Goal: Task Accomplishment & Management: Manage account settings

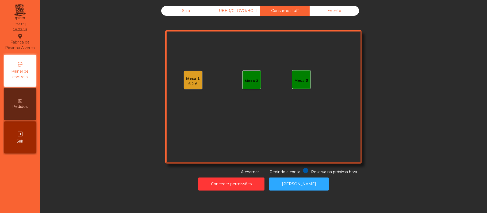
click at [184, 89] on div "Mesa 1 6.2 €" at bounding box center [193, 80] width 19 height 19
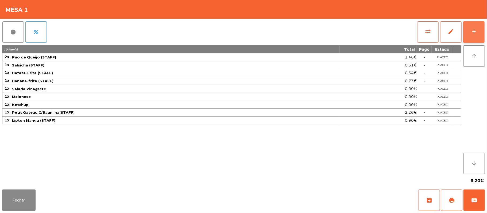
click at [480, 40] on button "add" at bounding box center [473, 31] width 21 height 21
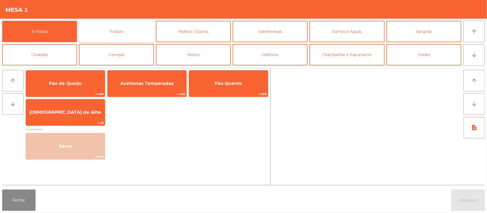
click at [107, 34] on button "Rodizio" at bounding box center [116, 31] width 75 height 21
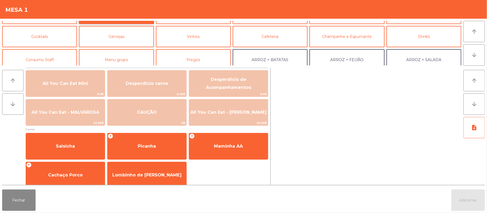
scroll to position [22, 0]
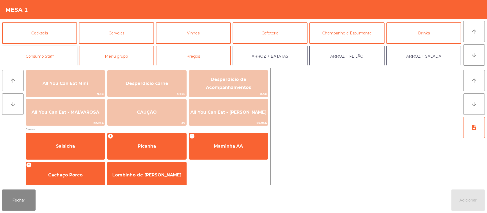
click at [53, 61] on button "Consumo Staff" at bounding box center [39, 56] width 75 height 21
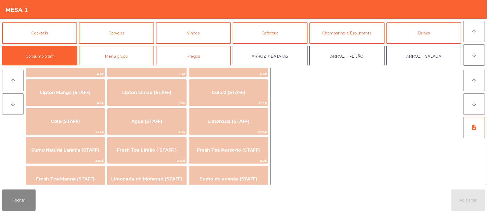
scroll to position [91, 0]
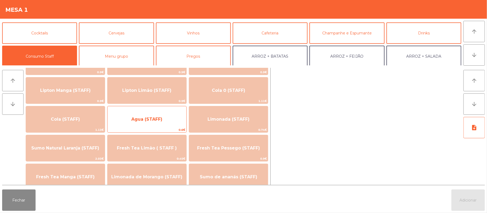
click at [151, 122] on span "Agua (STAFF)" at bounding box center [146, 119] width 31 height 5
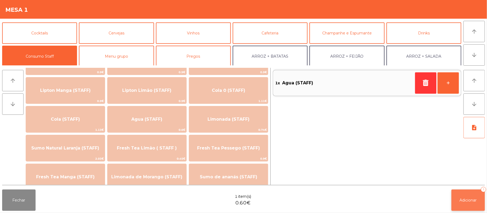
click at [464, 199] on span "Adicionar" at bounding box center [467, 200] width 17 height 5
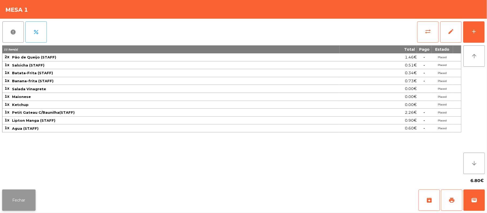
click at [27, 204] on button "Fechar" at bounding box center [18, 200] width 33 height 21
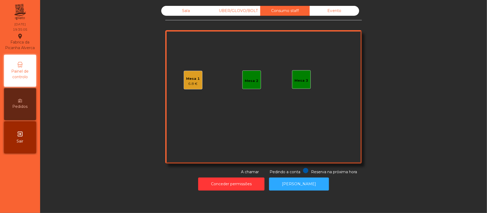
click at [231, 11] on div "UBER/GLOVO/BOLT" at bounding box center [235, 11] width 49 height 10
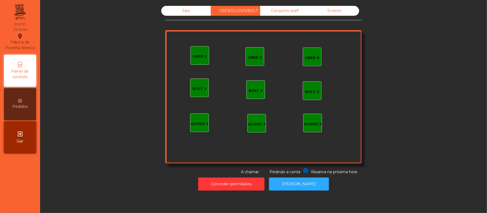
click at [183, 13] on div "Sala" at bounding box center [185, 11] width 49 height 10
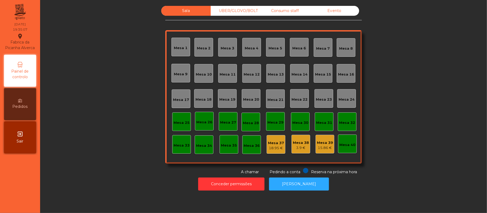
click at [76, 138] on div "Sala UBER/GLOVO/BOLT Consumo staff Evento Mesa 1 Mesa 2 [GEOGRAPHIC_DATA] 4 [GE…" at bounding box center [263, 90] width 432 height 169
click at [221, 14] on div "UBER/GLOVO/BOLT" at bounding box center [235, 11] width 49 height 10
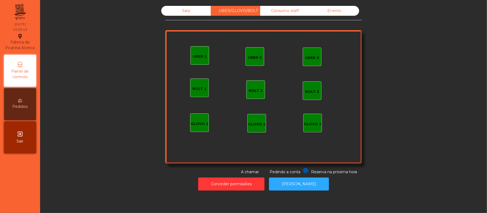
click at [194, 63] on div "UBER 1" at bounding box center [199, 55] width 19 height 19
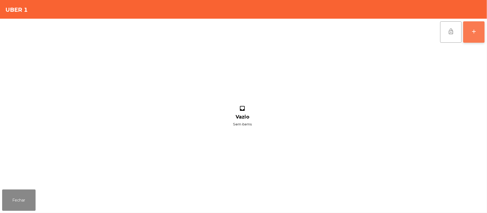
click at [478, 40] on button "add" at bounding box center [473, 31] width 21 height 21
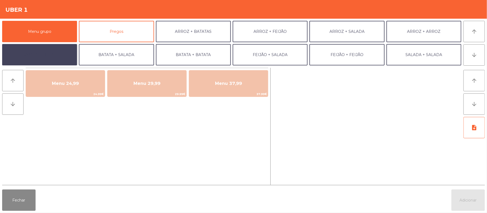
click at [49, 65] on button "BATATA + FEIJÃO" at bounding box center [39, 54] width 75 height 21
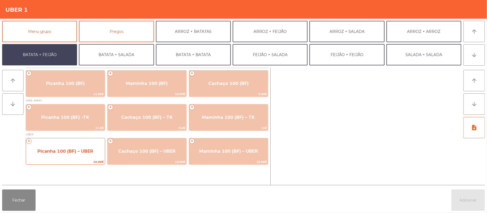
click at [52, 153] on span "Picanha 100 (BF) – UBER" at bounding box center [65, 151] width 56 height 5
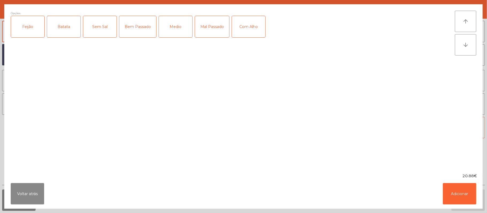
click at [41, 34] on div "Feijão" at bounding box center [27, 26] width 33 height 21
click at [70, 26] on div "Batata" at bounding box center [63, 26] width 33 height 21
click at [217, 28] on div "Mal Passado" at bounding box center [212, 26] width 34 height 21
click at [246, 29] on div "Com Alho" at bounding box center [248, 26] width 33 height 21
click at [455, 191] on button "Adicionar" at bounding box center [459, 193] width 33 height 21
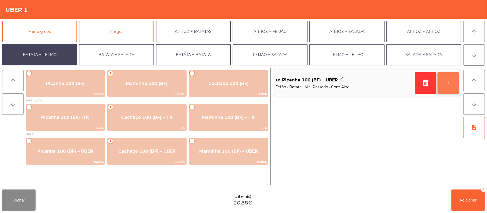
click at [446, 85] on button "+" at bounding box center [447, 82] width 21 height 21
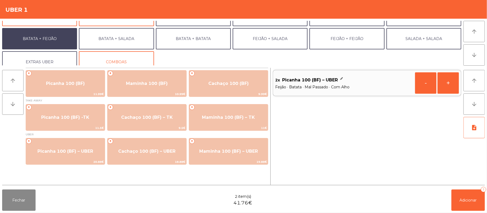
scroll to position [23, 0]
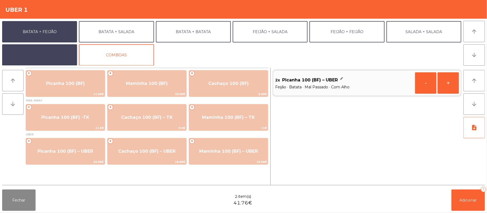
click at [56, 55] on button "EXTRAS UBER" at bounding box center [39, 54] width 75 height 21
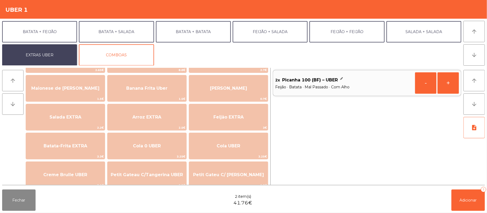
scroll to position [35, 0]
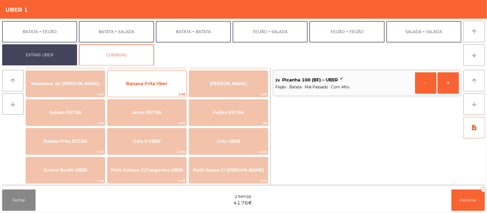
click at [160, 83] on span "Banana Frita Uber" at bounding box center [146, 83] width 41 height 5
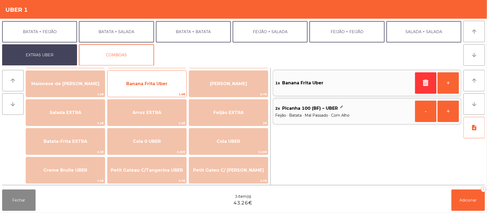
click at [157, 86] on span "Banana Frita Uber" at bounding box center [146, 83] width 41 height 5
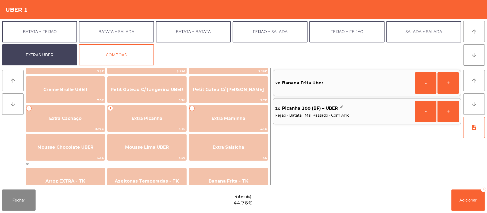
scroll to position [117, 0]
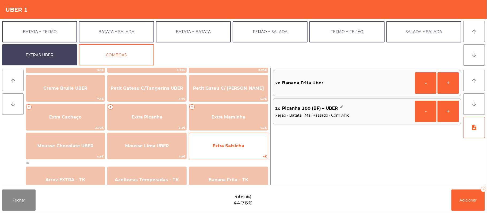
click at [209, 146] on span "Extra Salsicha" at bounding box center [228, 146] width 79 height 14
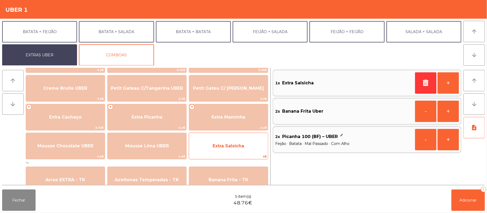
click at [207, 146] on span "Extra Salsicha" at bounding box center [228, 146] width 79 height 14
click at [206, 148] on span "Extra Salsicha" at bounding box center [228, 146] width 79 height 14
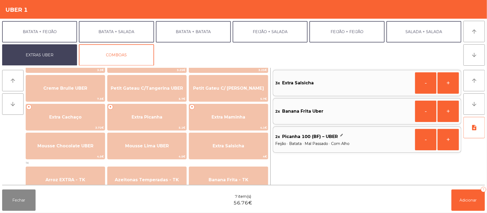
click at [409, 82] on div "3x Extra Salsicha" at bounding box center [344, 83] width 138 height 8
click at [419, 83] on button "-" at bounding box center [425, 82] width 21 height 21
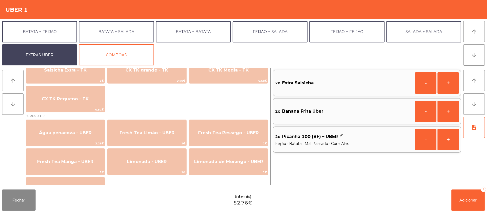
scroll to position [421, 0]
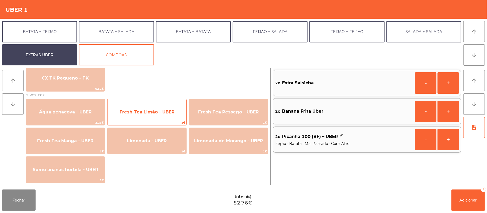
click at [171, 117] on span "Fresh Tea Limão - UBER" at bounding box center [146, 112] width 79 height 14
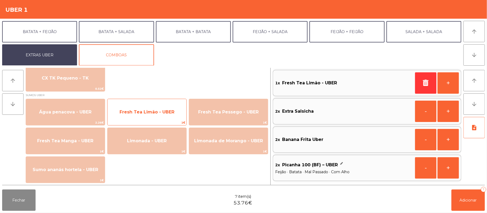
click at [169, 115] on span "Fresh Tea Limão - UBER" at bounding box center [146, 112] width 79 height 14
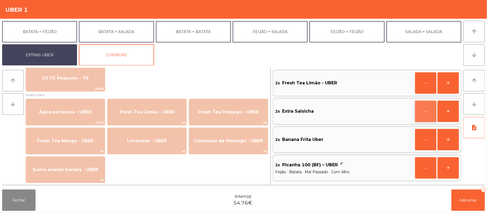
click at [421, 112] on button "-" at bounding box center [425, 111] width 21 height 21
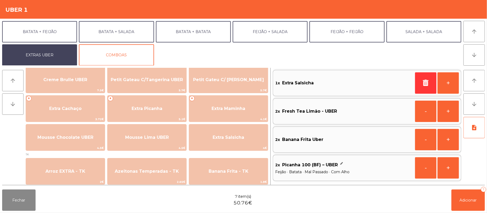
scroll to position [127, 0]
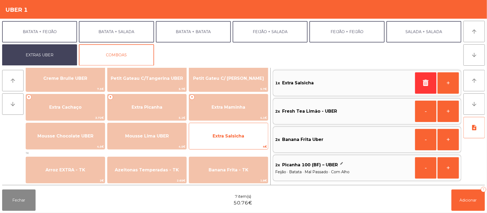
click at [222, 139] on span "Extra Salsicha" at bounding box center [228, 136] width 79 height 14
click at [220, 137] on span "Extra Salsicha" at bounding box center [228, 136] width 32 height 5
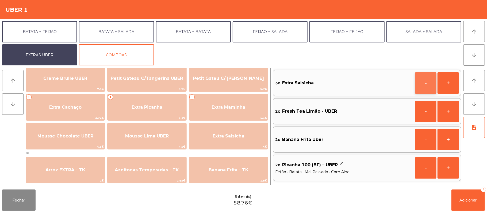
click at [423, 84] on button "-" at bounding box center [425, 82] width 21 height 21
click at [451, 193] on button "Adicionar 8" at bounding box center [467, 200] width 33 height 21
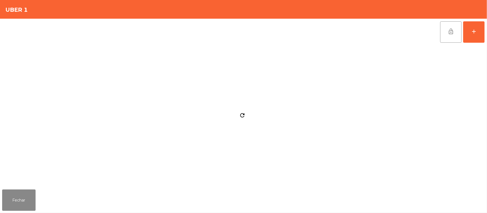
click at [446, 191] on div "Fechar" at bounding box center [243, 201] width 487 height 26
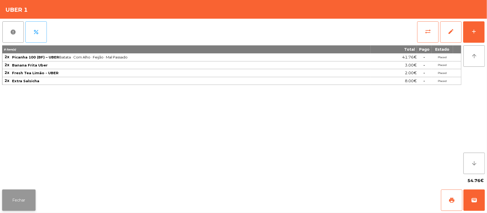
click at [20, 201] on button "Fechar" at bounding box center [18, 200] width 33 height 21
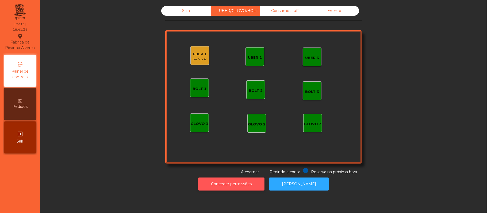
click at [232, 180] on button "Conceder permissões" at bounding box center [231, 184] width 66 height 13
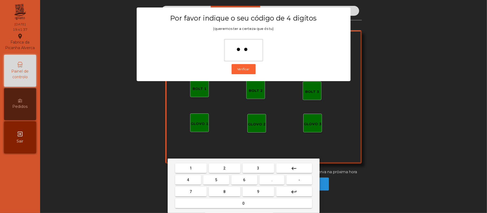
type input "***"
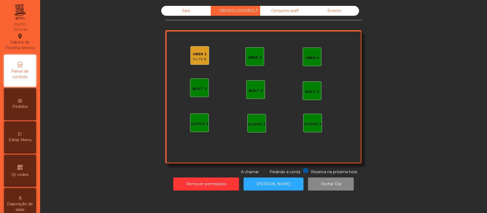
click at [190, 58] on div "UBER 1 54.76 €" at bounding box center [199, 55] width 19 height 19
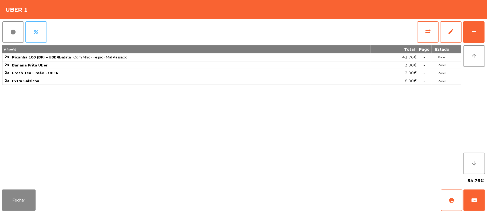
click at [38, 42] on button "percent" at bounding box center [35, 31] width 21 height 21
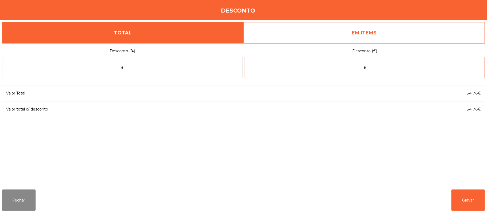
click at [380, 68] on input "*" at bounding box center [365, 67] width 240 height 21
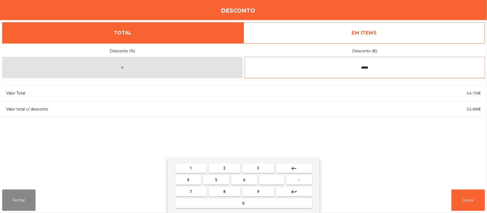
type input "*****"
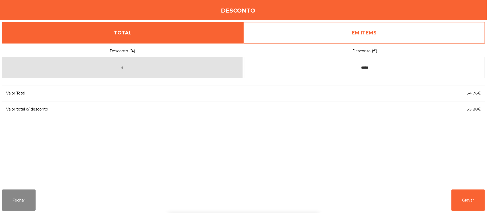
click at [459, 206] on div "1 2 3 keyboard_backspace 4 5 6 . - 7 8 9 keyboard_return 0" at bounding box center [243, 186] width 487 height 55
click at [468, 199] on button "Gravar" at bounding box center [467, 200] width 33 height 21
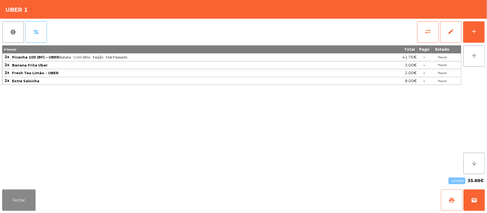
click at [445, 202] on button "print" at bounding box center [451, 200] width 21 height 21
click at [469, 192] on button "wallet" at bounding box center [473, 200] width 21 height 21
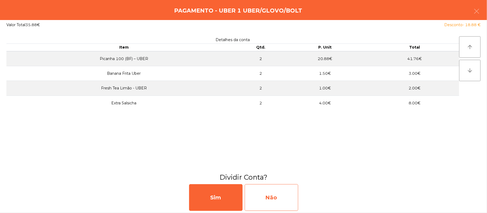
click at [280, 189] on div "Não" at bounding box center [271, 197] width 53 height 27
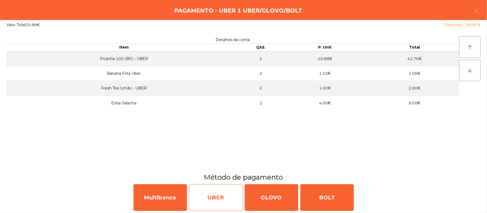
click at [212, 199] on div "UBER" at bounding box center [215, 197] width 53 height 27
select select "**"
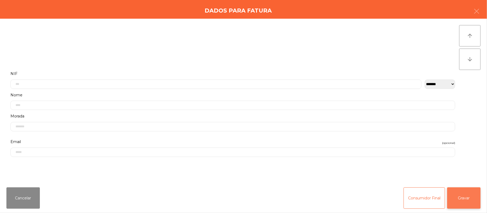
click at [465, 193] on button "Gravar" at bounding box center [463, 198] width 33 height 21
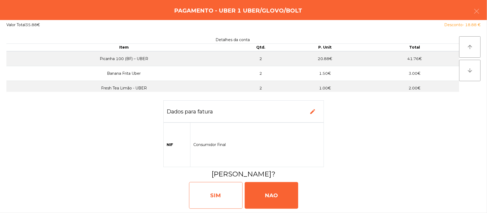
click at [220, 197] on div "SIM" at bounding box center [215, 195] width 53 height 27
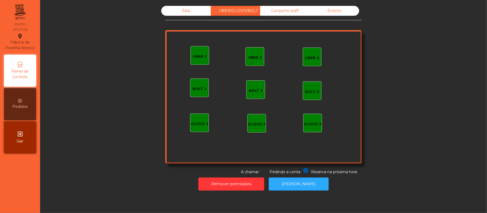
click at [182, 13] on div "Sala" at bounding box center [185, 11] width 49 height 10
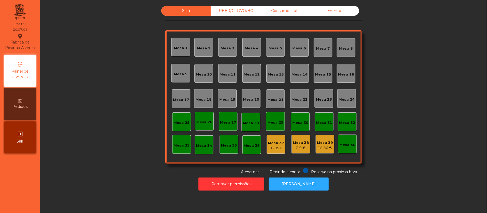
click at [407, 65] on div "Sala UBER/GLOVO/BOLT Consumo staff Evento Mesa 1 Mesa 2 Mesa 3 Mesa 4 Mesa 5 Me…" at bounding box center [263, 90] width 432 height 169
click at [254, 72] on div "Mesa 12" at bounding box center [251, 74] width 16 height 5
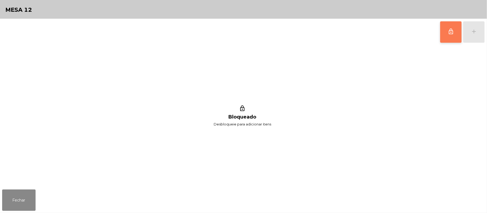
click at [451, 40] on button "lock_outline" at bounding box center [450, 31] width 21 height 21
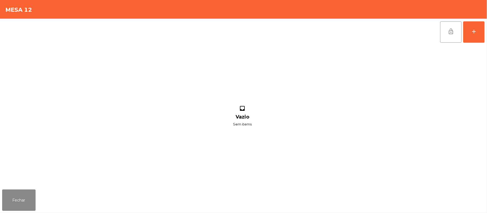
click at [486, 32] on div "lock_open add inbox Vazio Sem items" at bounding box center [243, 103] width 487 height 169
click at [484, 37] on button "add" at bounding box center [473, 31] width 21 height 21
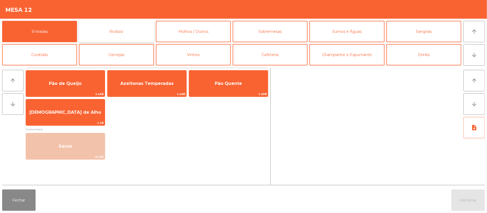
click at [128, 28] on button "Rodizio" at bounding box center [116, 31] width 75 height 21
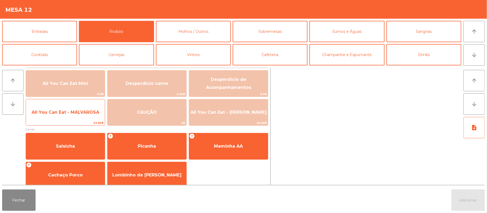
click at [79, 114] on span "All You Can Eat - MALVAROSA" at bounding box center [66, 112] width 68 height 5
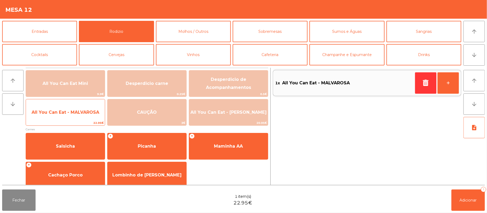
click at [78, 110] on span "All You Can Eat - MALVAROSA" at bounding box center [66, 112] width 68 height 5
click at [76, 116] on span "All You Can Eat - MALVAROSA" at bounding box center [65, 112] width 79 height 14
click at [78, 113] on span "All You Can Eat - MALVAROSA" at bounding box center [66, 112] width 68 height 5
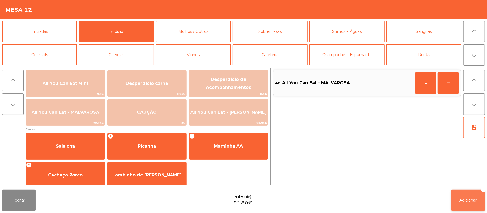
click at [469, 197] on button "Adicionar 4" at bounding box center [467, 200] width 33 height 21
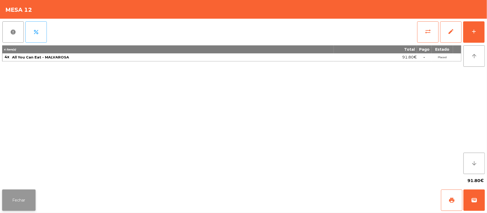
click at [20, 198] on button "Fechar" at bounding box center [18, 200] width 33 height 21
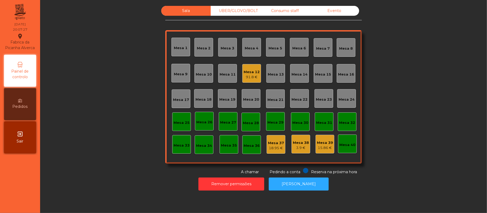
click at [109, 83] on div "Sala UBER/GLOVO/BOLT Consumo staff Evento Mesa 1 Mesa 2 Mesa 3 Mesa 4 Mesa 5 Me…" at bounding box center [263, 90] width 432 height 169
click at [224, 12] on div "UBER/GLOVO/BOLT" at bounding box center [235, 11] width 49 height 10
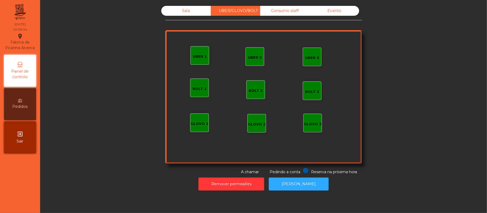
click at [196, 57] on div "UBER 1" at bounding box center [200, 56] width 14 height 5
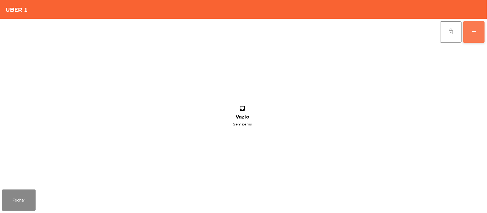
click at [484, 30] on button "add" at bounding box center [473, 31] width 21 height 21
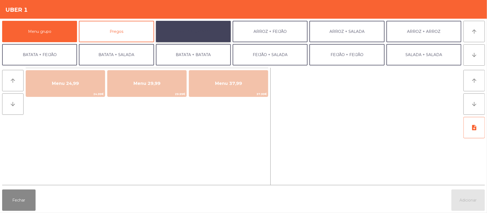
click at [201, 36] on button "ARROZ + BATATAS" at bounding box center [193, 31] width 75 height 21
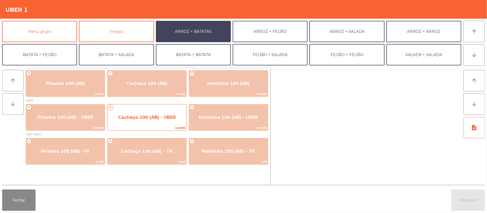
click at [157, 122] on span "Cachaço 100 (AB) - UBER" at bounding box center [146, 117] width 79 height 14
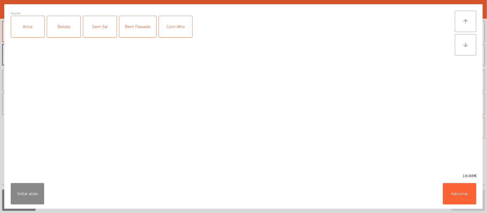
click at [42, 21] on div "Arroz" at bounding box center [27, 26] width 33 height 21
click at [67, 37] on div "Batata" at bounding box center [63, 26] width 33 height 21
click at [184, 29] on div "Com Alho" at bounding box center [175, 26] width 33 height 21
click at [140, 31] on div "Bem Passado" at bounding box center [137, 26] width 37 height 21
click at [450, 192] on button "Adicionar" at bounding box center [459, 193] width 33 height 21
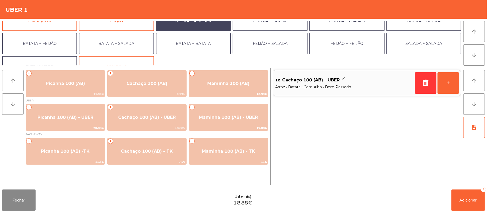
scroll to position [20, 0]
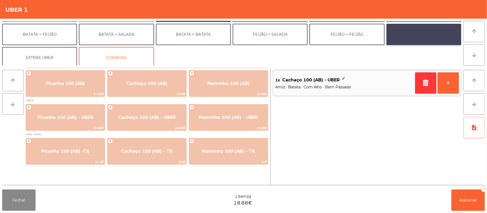
click at [412, 35] on button "SALADA + SALADA" at bounding box center [423, 34] width 75 height 21
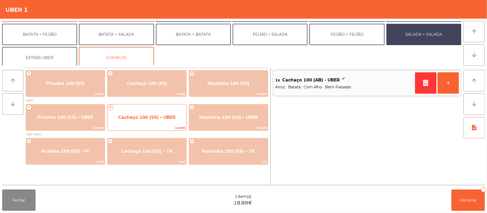
click at [150, 117] on span "Cachaço 100 (SS) – UBER" at bounding box center [146, 117] width 57 height 5
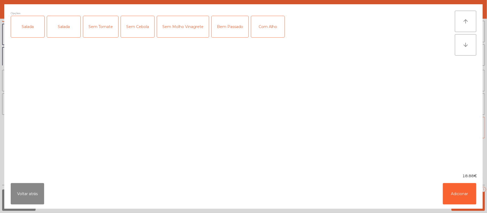
click at [26, 33] on div "Salada" at bounding box center [27, 26] width 33 height 21
click at [69, 24] on div "Salada" at bounding box center [63, 26] width 33 height 21
click at [29, 29] on div "Salada" at bounding box center [27, 26] width 33 height 21
click at [276, 27] on div "Com Alho" at bounding box center [267, 26] width 33 height 21
click at [464, 194] on button "Adicionar" at bounding box center [459, 193] width 33 height 21
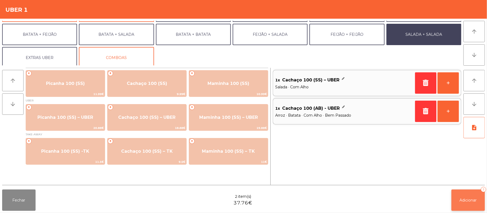
click at [461, 198] on span "Adicionar" at bounding box center [467, 200] width 17 height 5
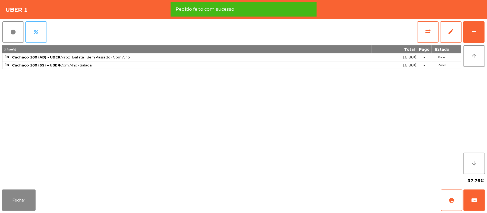
click at [43, 31] on button "percent" at bounding box center [35, 31] width 21 height 21
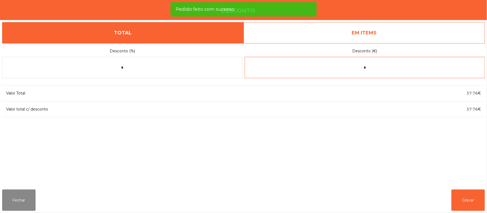
click at [375, 69] on input "*" at bounding box center [365, 67] width 240 height 21
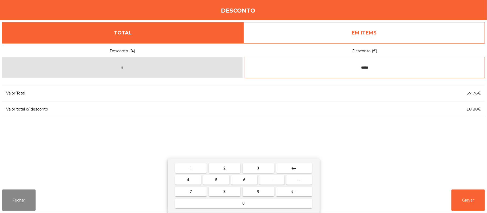
type input "*****"
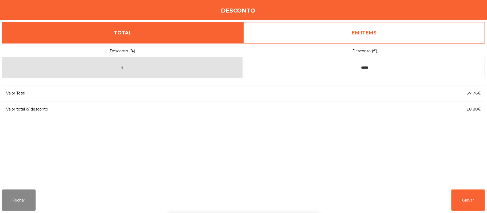
click at [463, 193] on div "1 2 3 keyboard_backspace 4 5 6 . - 7 8 9 keyboard_return 0" at bounding box center [243, 186] width 487 height 55
click at [462, 202] on button "Gravar" at bounding box center [467, 200] width 33 height 21
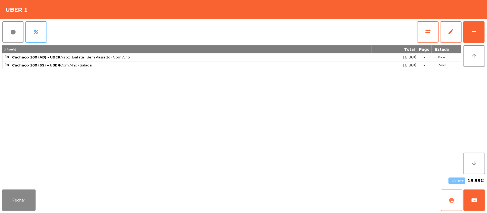
click at [448, 197] on button "print" at bounding box center [451, 200] width 21 height 21
click at [479, 194] on button "wallet" at bounding box center [473, 200] width 21 height 21
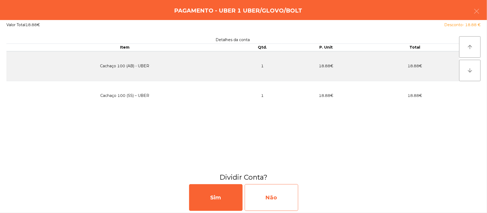
click at [268, 199] on div "Não" at bounding box center [271, 197] width 53 height 27
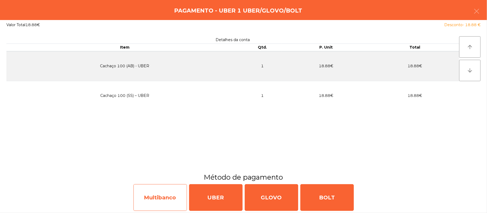
click at [157, 202] on div "Multibanco" at bounding box center [159, 197] width 53 height 27
select select "**"
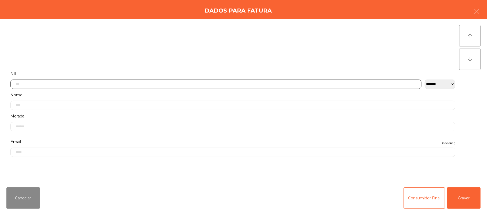
click at [170, 84] on input "text" at bounding box center [215, 84] width 411 height 9
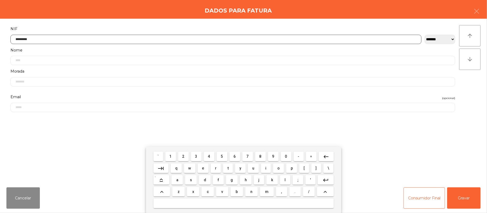
type input "*********"
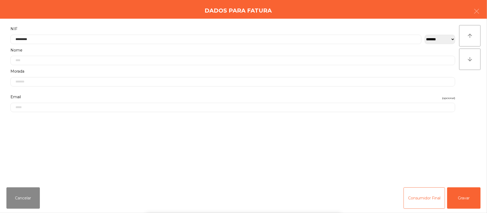
click at [459, 193] on div "` 1 2 3 4 5 6 7 8 9 0 - = keyboard_backspace keyboard_tab q w e r t y u i o p […" at bounding box center [243, 180] width 487 height 66
click at [459, 199] on button "Gravar" at bounding box center [463, 198] width 33 height 21
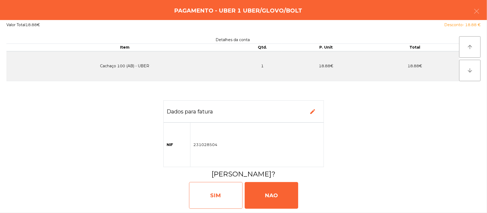
click at [218, 192] on div "SIM" at bounding box center [215, 195] width 53 height 27
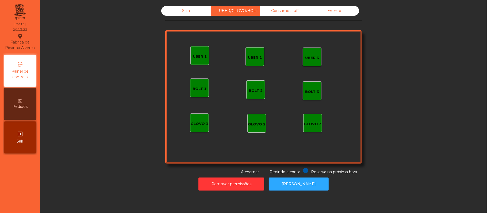
click at [179, 13] on div "Sala" at bounding box center [185, 11] width 49 height 10
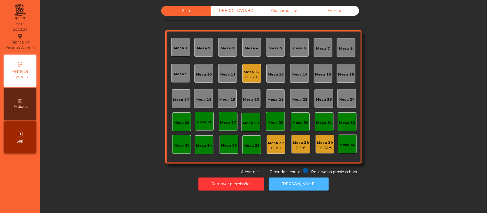
click at [281, 188] on button "[PERSON_NAME]" at bounding box center [299, 184] width 60 height 13
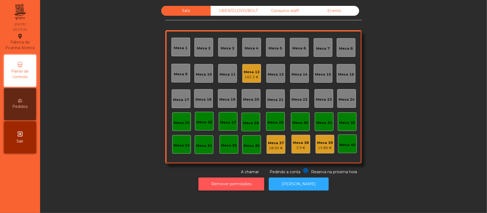
click at [222, 189] on button "Remover permissões" at bounding box center [231, 184] width 66 height 13
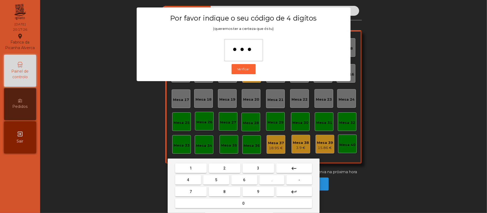
type input "****"
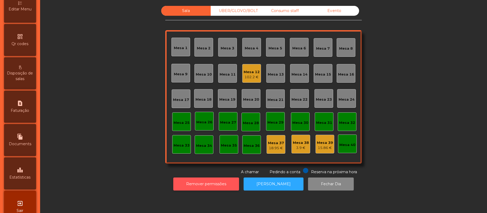
scroll to position [131, 0]
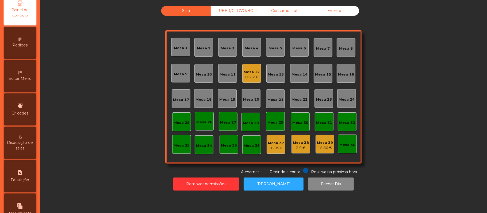
click at [34, 84] on div "Editar Menu" at bounding box center [20, 76] width 32 height 32
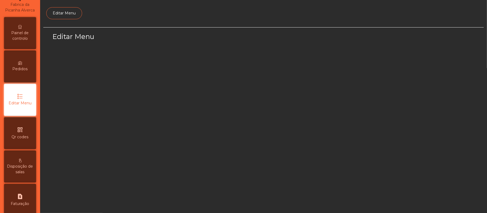
scroll to position [37, 0]
select select "*"
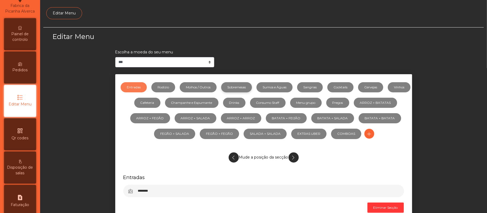
click at [243, 89] on link "Sobremesas" at bounding box center [236, 87] width 31 height 10
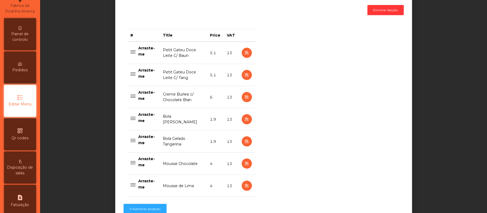
scroll to position [200, 0]
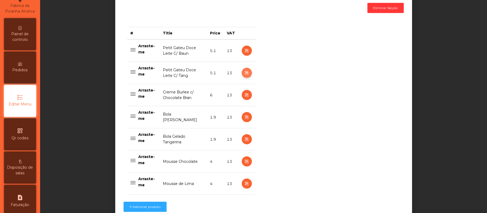
click at [245, 75] on icon "button" at bounding box center [246, 73] width 6 height 7
select select "**"
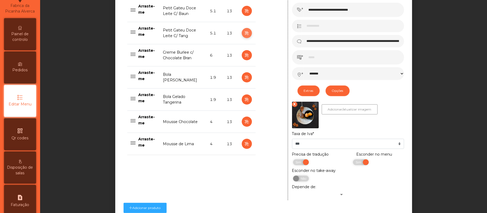
scroll to position [292, 0]
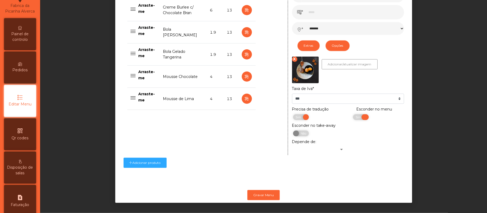
click at [352, 114] on span "Sim" at bounding box center [358, 117] width 13 height 6
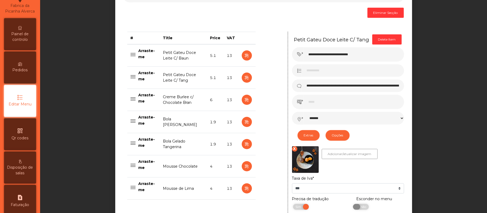
scroll to position [192, 0]
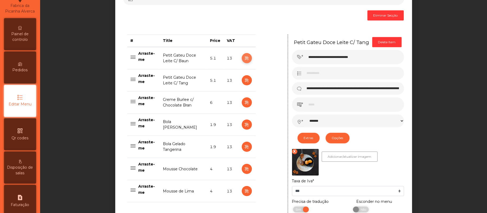
click at [244, 60] on icon "button" at bounding box center [246, 58] width 6 height 7
type input "**********"
select select "*******"
select select "**"
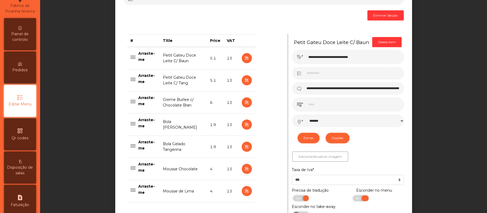
click at [352, 200] on span "Sim" at bounding box center [358, 199] width 13 height 6
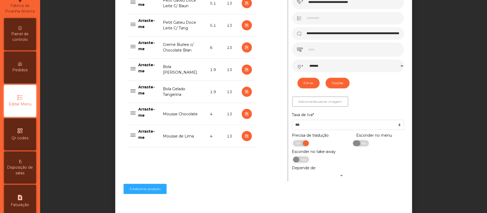
scroll to position [281, 0]
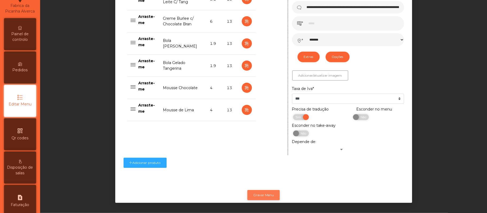
click at [263, 190] on button "Gravar Menu" at bounding box center [263, 195] width 32 height 10
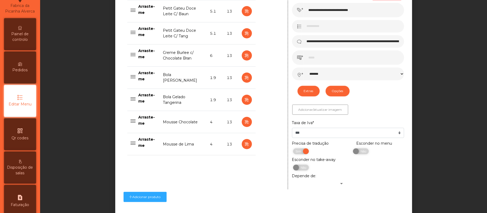
scroll to position [234, 0]
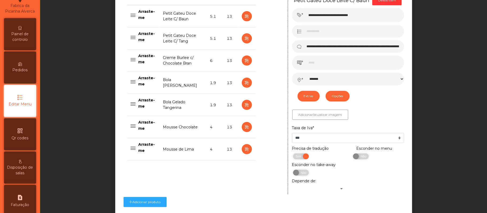
click at [26, 48] on div "Painel de controlo" at bounding box center [20, 34] width 32 height 32
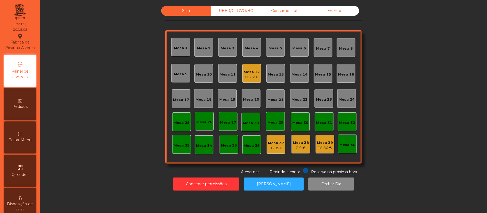
click at [408, 73] on div "Sala UBER/GLOVO/BOLT Consumo staff Evento Mesa 1 Mesa 2 Mesa 3 Mesa 4 Mesa 5 Me…" at bounding box center [263, 90] width 432 height 169
click at [208, 105] on div "Mesa 18" at bounding box center [203, 98] width 19 height 19
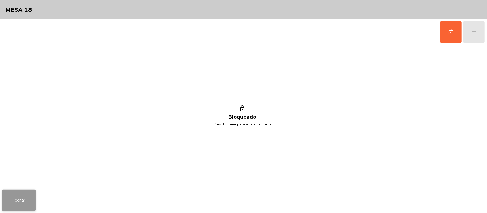
click at [30, 200] on button "Fechar" at bounding box center [18, 200] width 33 height 21
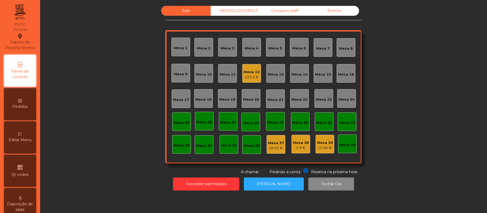
click at [232, 107] on div "Mesa 19" at bounding box center [227, 98] width 19 height 19
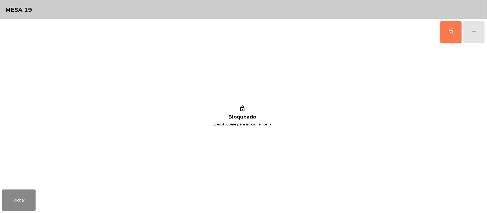
click at [446, 37] on button "lock_outline" at bounding box center [450, 31] width 21 height 21
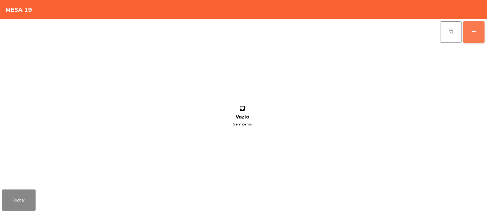
click at [482, 34] on button "add" at bounding box center [473, 31] width 21 height 21
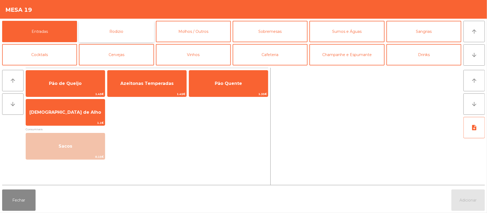
click at [137, 29] on button "Rodizio" at bounding box center [116, 31] width 75 height 21
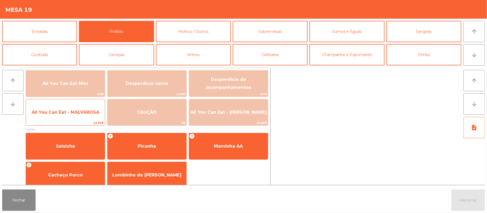
click at [74, 113] on span "All You Can Eat - MALVAROSA" at bounding box center [66, 112] width 68 height 5
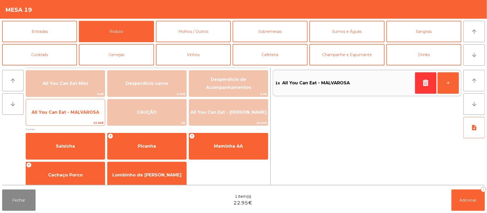
click at [69, 111] on span "All You Can Eat - MALVAROSA" at bounding box center [66, 112] width 68 height 5
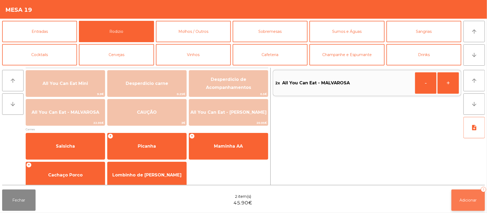
click at [460, 201] on span "Adicionar" at bounding box center [467, 200] width 17 height 5
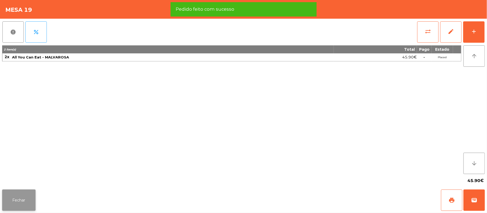
click at [18, 202] on button "Fechar" at bounding box center [18, 200] width 33 height 21
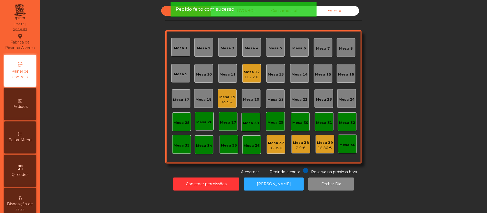
click at [133, 127] on div "Sala UBER/GLOVO/BOLT Consumo staff Evento Mesa 1 Mesa 2 Mesa 3 Mesa 4 Mesa 5 Me…" at bounding box center [263, 90] width 432 height 169
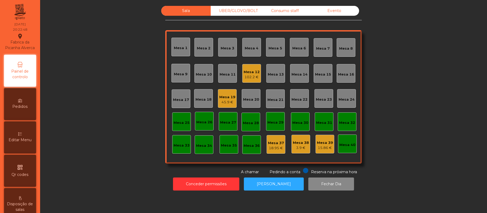
click at [344, 74] on div "Mesa 16" at bounding box center [346, 74] width 16 height 5
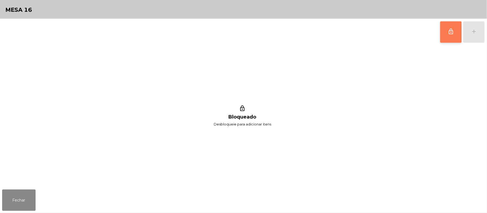
click at [454, 34] on button "lock_outline" at bounding box center [450, 31] width 21 height 21
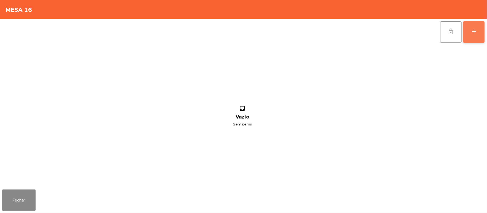
click at [482, 34] on button "add" at bounding box center [473, 31] width 21 height 21
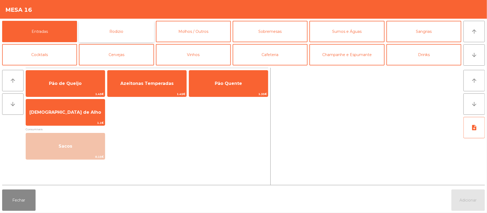
click at [134, 33] on button "Rodizio" at bounding box center [116, 31] width 75 height 21
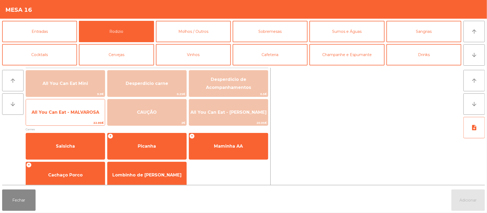
click at [88, 120] on span "All You Can Eat - MALVAROSA" at bounding box center [65, 112] width 79 height 14
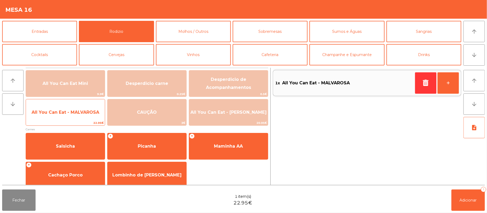
click at [82, 119] on span "All You Can Eat - MALVAROSA" at bounding box center [65, 112] width 79 height 14
click at [75, 124] on span "22.95€" at bounding box center [65, 123] width 79 height 5
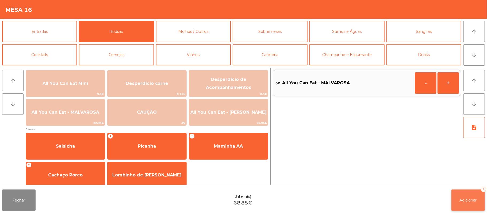
click at [470, 209] on button "Adicionar 3" at bounding box center [467, 200] width 33 height 21
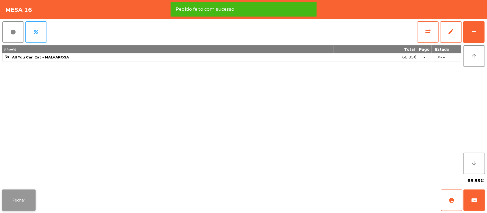
click at [7, 206] on button "Fechar" at bounding box center [18, 200] width 33 height 21
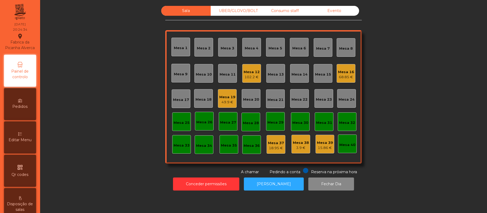
click at [396, 98] on div "Sala UBER/GLOVO/BOLT Consumo staff Evento Mesa 1 Mesa 2 Mesa 3 Mesa 4 Mesa 5 Me…" at bounding box center [263, 90] width 432 height 169
click at [301, 106] on div "Mesa 22" at bounding box center [299, 98] width 19 height 19
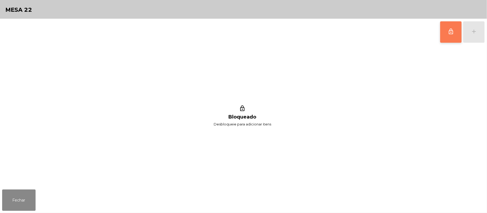
click at [442, 36] on button "lock_outline" at bounding box center [450, 31] width 21 height 21
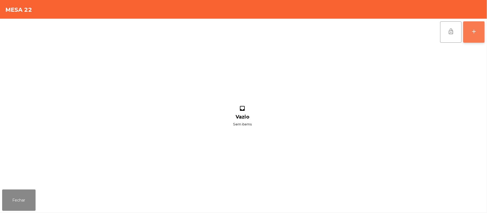
click at [482, 30] on button "add" at bounding box center [473, 31] width 21 height 21
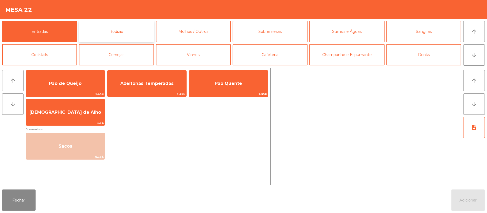
click at [135, 32] on button "Rodizio" at bounding box center [116, 31] width 75 height 21
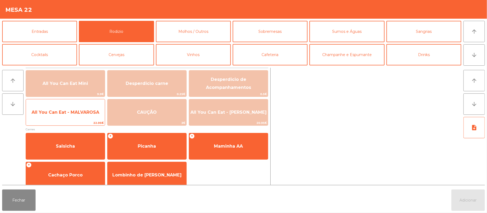
click at [74, 114] on span "All You Can Eat - MALVAROSA" at bounding box center [66, 112] width 68 height 5
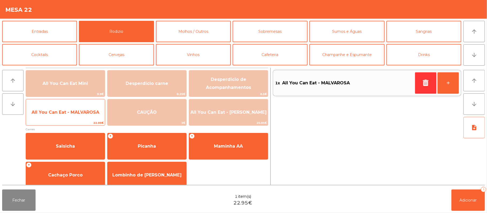
click at [81, 110] on span "All You Can Eat - MALVAROSA" at bounding box center [66, 112] width 68 height 5
click at [80, 112] on span "All You Can Eat - MALVAROSA" at bounding box center [66, 112] width 68 height 5
click at [83, 113] on span "All You Can Eat - MALVAROSA" at bounding box center [66, 112] width 68 height 5
click at [80, 112] on span "All You Can Eat - MALVAROSA" at bounding box center [66, 112] width 68 height 5
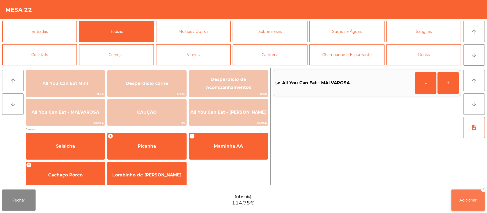
click at [462, 193] on button "Adicionar 5" at bounding box center [467, 200] width 33 height 21
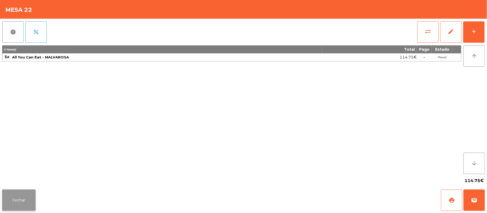
click at [20, 201] on button "Fechar" at bounding box center [18, 200] width 33 height 21
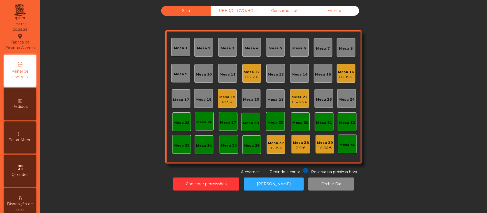
click at [130, 176] on div "Conceder permissões Abrir Gaveta Fechar Dia" at bounding box center [263, 184] width 432 height 18
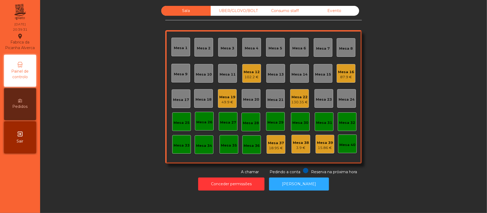
click at [398, 92] on div "Sala UBER/GLOVO/BOLT Consumo staff Evento Mesa 1 Mesa 2 Mesa 3 Mesa 4 Mesa 5 Me…" at bounding box center [263, 90] width 432 height 169
click at [241, 11] on div "UBER/GLOVO/BOLT" at bounding box center [235, 11] width 49 height 10
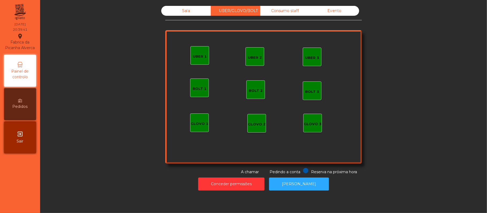
click at [190, 60] on div "UBER 1" at bounding box center [199, 55] width 19 height 19
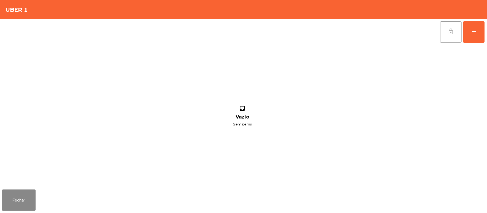
click at [459, 38] on button "lock_open" at bounding box center [450, 31] width 21 height 21
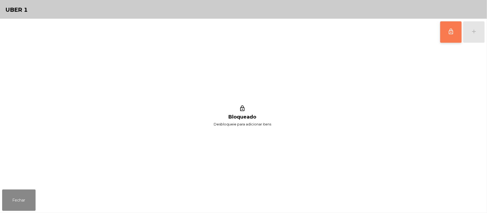
click at [441, 38] on button "lock_outline" at bounding box center [450, 31] width 21 height 21
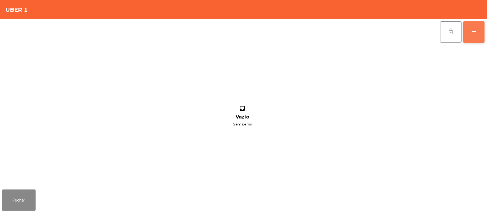
click at [482, 41] on button "add" at bounding box center [473, 31] width 21 height 21
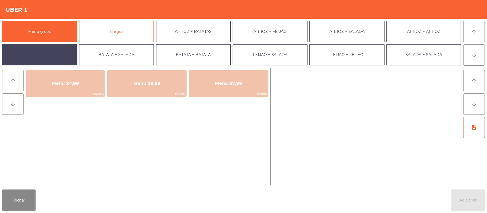
click at [69, 59] on button "BATATA + FEIJÃO" at bounding box center [39, 54] width 75 height 21
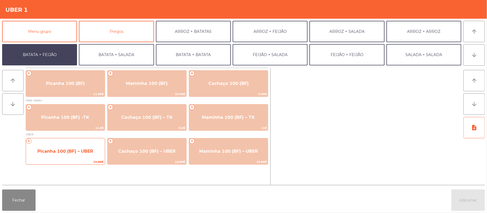
click at [75, 151] on span "Picanha 100 (BF) – UBER" at bounding box center [65, 151] width 56 height 5
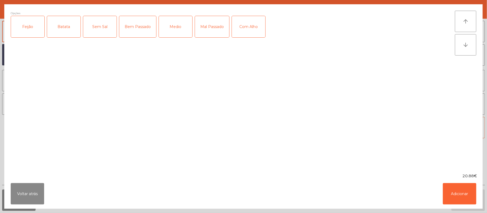
click at [42, 33] on div "Feijão" at bounding box center [27, 26] width 33 height 21
click at [73, 38] on label "Batata" at bounding box center [64, 27] width 34 height 22
click at [133, 30] on div "Bem Passado" at bounding box center [137, 26] width 37 height 21
click at [454, 192] on button "Adicionar" at bounding box center [459, 193] width 33 height 21
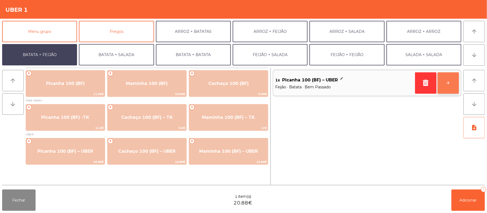
click at [452, 84] on button "+" at bounding box center [447, 82] width 21 height 21
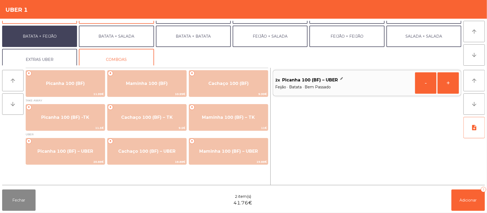
scroll to position [23, 0]
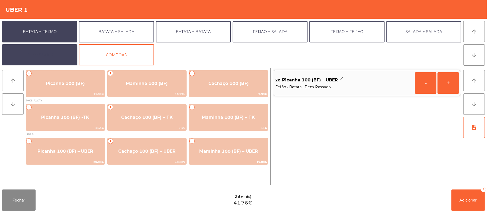
click at [53, 64] on button "EXTRAS UBER" at bounding box center [39, 54] width 75 height 21
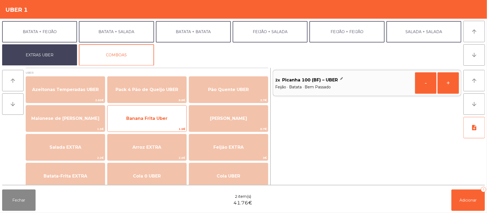
click at [138, 123] on span "Banana Frita Uber" at bounding box center [146, 118] width 79 height 14
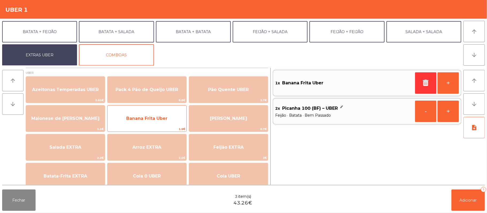
click at [134, 121] on span "Banana Frita Uber" at bounding box center [146, 118] width 79 height 14
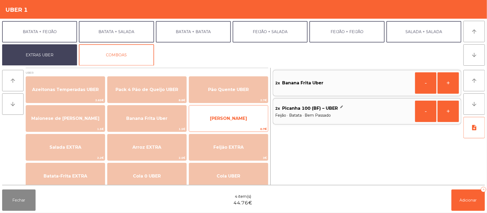
click at [210, 123] on span "Farofa Uber" at bounding box center [228, 118] width 79 height 14
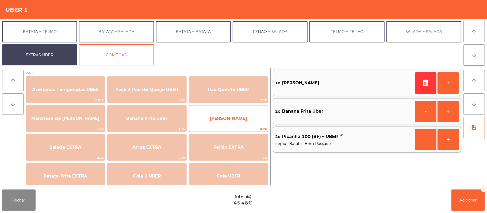
click at [214, 118] on span "Farofa Uber" at bounding box center [228, 118] width 79 height 14
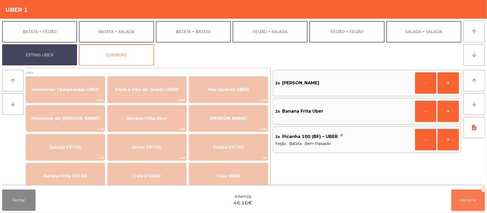
click at [469, 205] on button "Adicionar 6" at bounding box center [467, 200] width 33 height 21
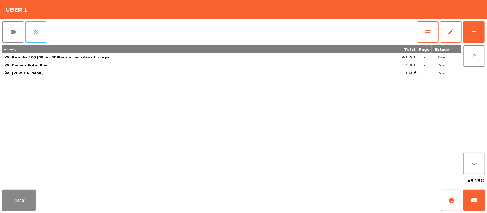
click at [42, 30] on button "percent" at bounding box center [35, 31] width 21 height 21
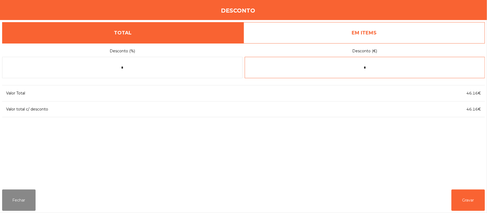
click at [392, 69] on input "*" at bounding box center [365, 67] width 240 height 21
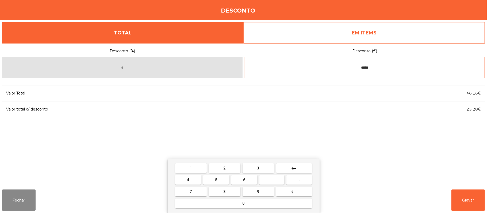
type input "*****"
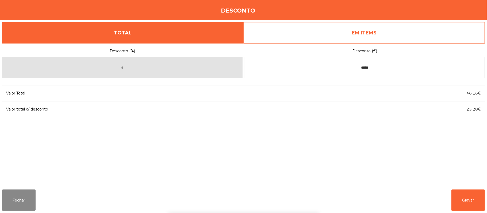
click at [473, 188] on div "1 2 3 keyboard_backspace 4 5 6 . - 7 8 9 keyboard_return 0" at bounding box center [243, 186] width 487 height 55
click at [460, 197] on button "Gravar" at bounding box center [467, 200] width 33 height 21
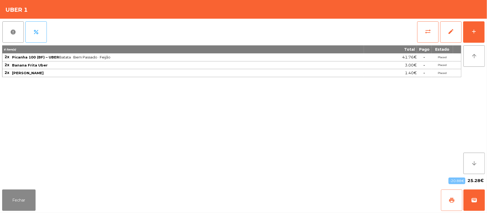
click at [447, 198] on button "print" at bounding box center [451, 200] width 21 height 21
click at [476, 198] on span "wallet" at bounding box center [474, 200] width 6 height 6
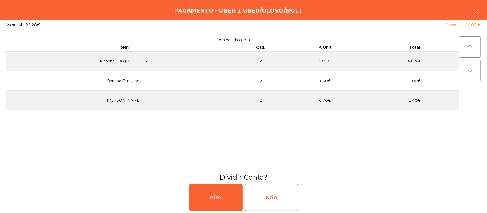
click at [275, 197] on div "Não" at bounding box center [271, 197] width 53 height 27
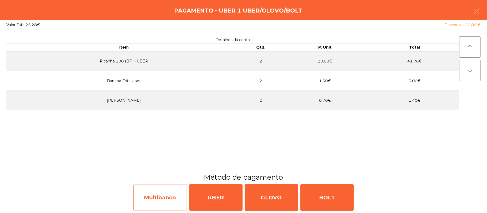
click at [159, 193] on div "Multibanco" at bounding box center [159, 197] width 53 height 27
select select "**"
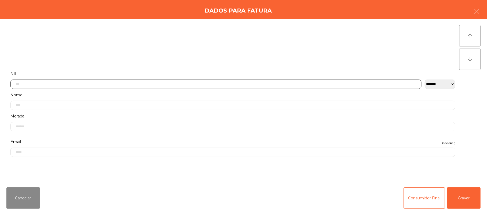
click at [87, 84] on input "text" at bounding box center [215, 84] width 411 height 9
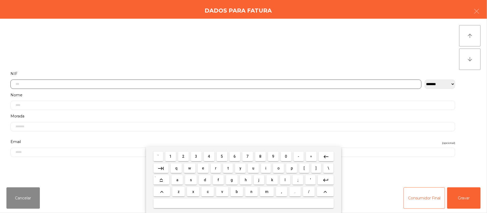
scroll to position [45, 0]
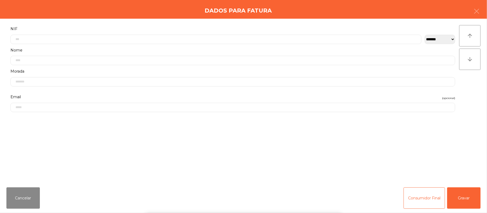
click at [461, 201] on div "` 1 2 3 4 5 6 7 8 9 0 - = keyboard_backspace keyboard_tab q w e r t y u i o p […" at bounding box center [243, 180] width 487 height 66
click at [461, 205] on button "Gravar" at bounding box center [463, 198] width 33 height 21
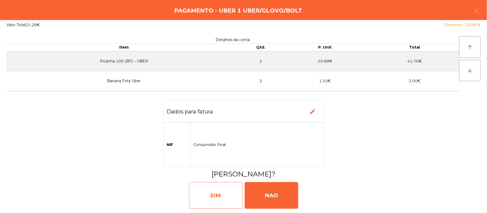
click at [217, 196] on div "SIM" at bounding box center [215, 195] width 53 height 27
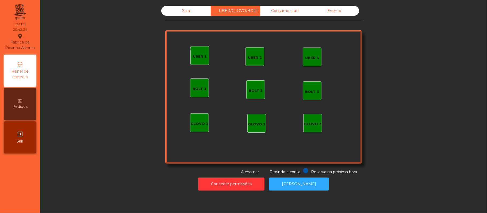
click at [176, 8] on div "Sala" at bounding box center [185, 11] width 49 height 10
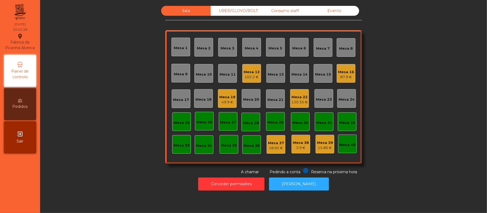
click at [227, 97] on div "Mesa 19" at bounding box center [227, 97] width 16 height 5
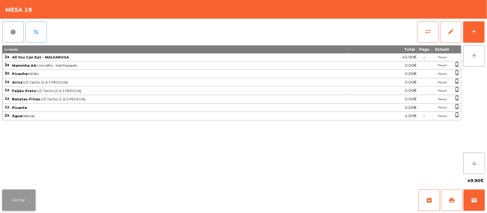
click at [17, 194] on button "Fechar" at bounding box center [18, 200] width 33 height 21
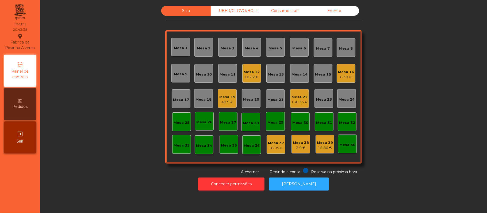
click at [253, 76] on div "102.2 €" at bounding box center [251, 77] width 16 height 5
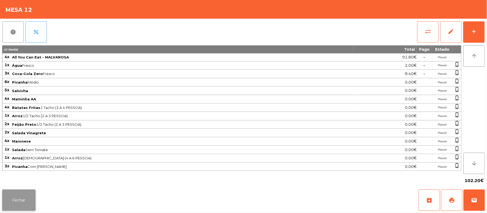
click at [21, 192] on button "Fechar" at bounding box center [18, 200] width 33 height 21
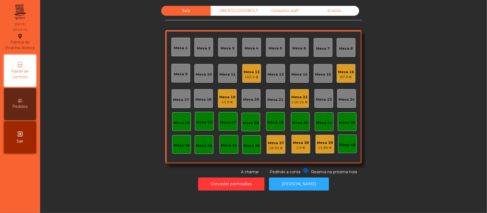
click at [350, 78] on div "87.9 €" at bounding box center [346, 77] width 16 height 5
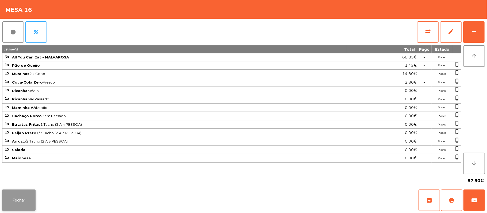
click at [22, 201] on button "Fechar" at bounding box center [18, 200] width 33 height 21
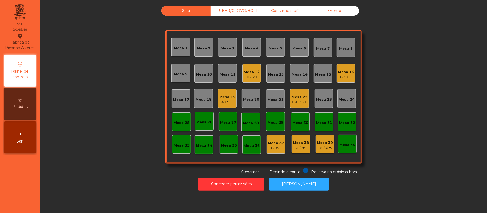
click at [233, 79] on div "Mesa 11" at bounding box center [227, 73] width 19 height 19
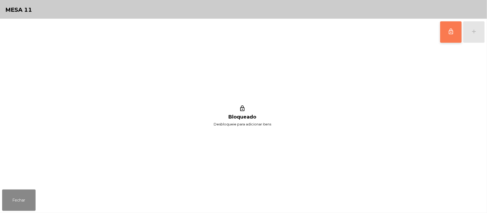
click at [445, 37] on button "lock_outline" at bounding box center [450, 31] width 21 height 21
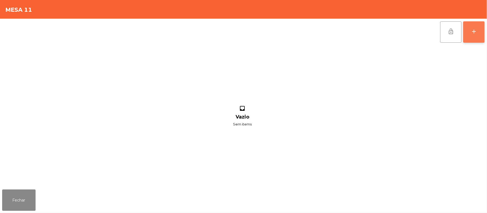
click at [482, 29] on button "add" at bounding box center [473, 31] width 21 height 21
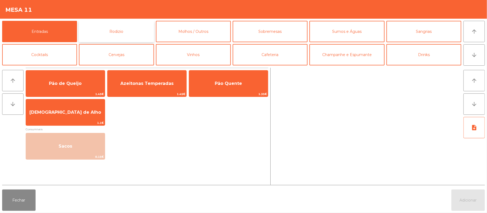
click at [126, 32] on button "Rodizio" at bounding box center [116, 31] width 75 height 21
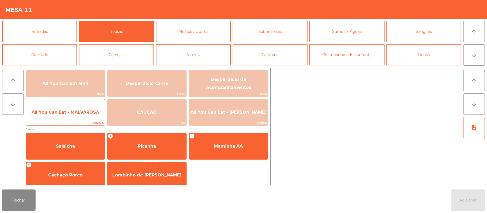
click at [84, 121] on span "22.95€" at bounding box center [65, 123] width 79 height 5
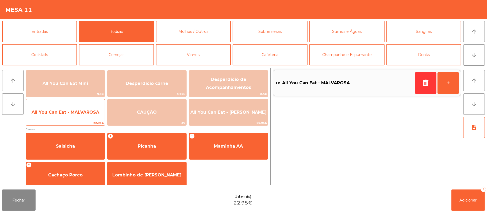
click at [82, 121] on span "22.95€" at bounding box center [65, 123] width 79 height 5
click at [78, 123] on span "22.95€" at bounding box center [65, 123] width 79 height 5
click at [68, 103] on div "All You Can Eat - MALVAROSA 22.95€" at bounding box center [65, 112] width 79 height 27
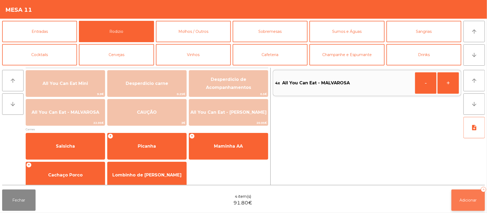
click at [471, 200] on span "Adicionar" at bounding box center [467, 200] width 17 height 5
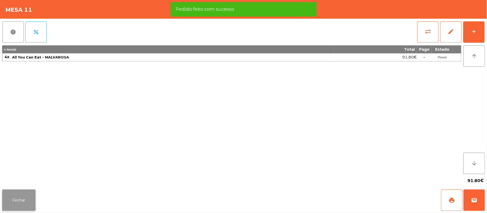
click at [20, 208] on button "Fechar" at bounding box center [18, 200] width 33 height 21
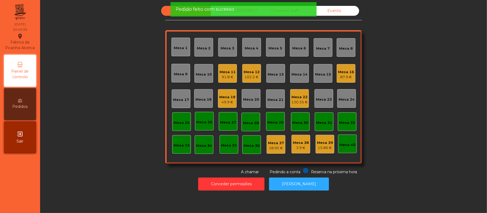
click at [107, 98] on div "Sala UBER/GLOVO/BOLT Consumo staff Evento Mesa 1 Mesa 2 Mesa 3 Mesa 4 Mesa 5 Me…" at bounding box center [263, 90] width 432 height 169
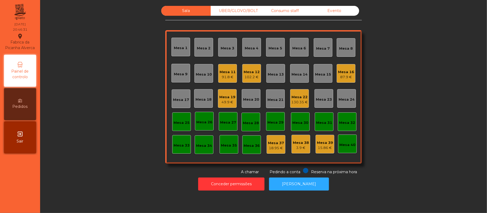
click at [182, 114] on div "Mesa 25" at bounding box center [181, 122] width 19 height 19
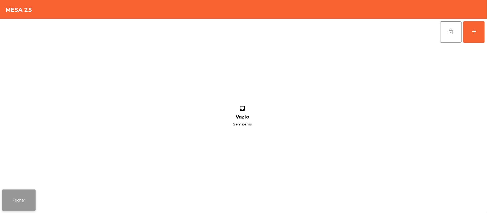
click at [32, 203] on button "Fechar" at bounding box center [18, 200] width 33 height 21
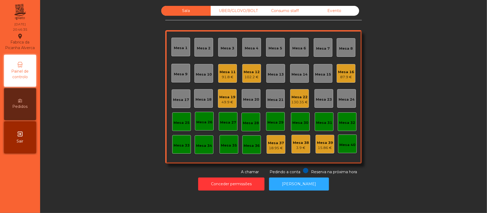
click at [175, 103] on div "Mesa 17" at bounding box center [181, 99] width 19 height 19
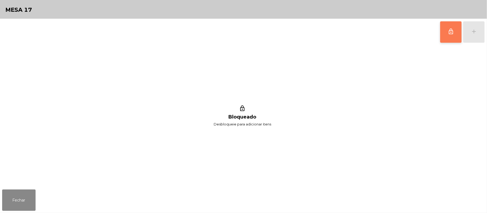
click at [450, 33] on span "lock_outline" at bounding box center [450, 31] width 6 height 6
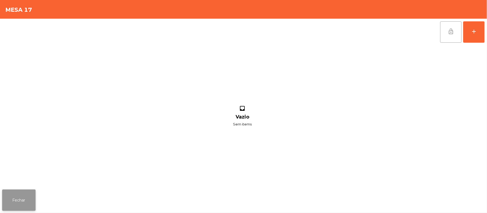
click at [27, 200] on button "Fechar" at bounding box center [18, 200] width 33 height 21
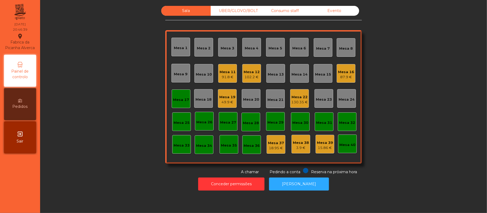
click at [229, 77] on div "91.8 €" at bounding box center [227, 77] width 16 height 5
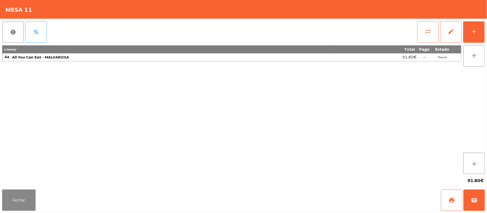
click at [421, 30] on button "sync_alt" at bounding box center [427, 31] width 21 height 21
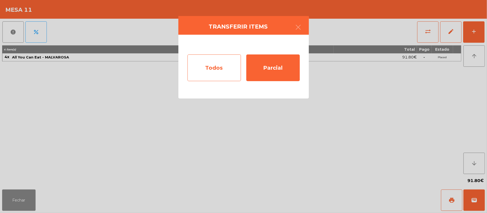
click at [216, 78] on div "Todos" at bounding box center [213, 68] width 53 height 27
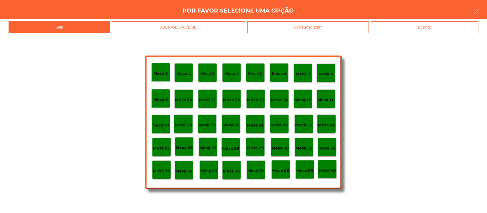
click at [166, 128] on p "Mesa 17" at bounding box center [160, 125] width 17 height 6
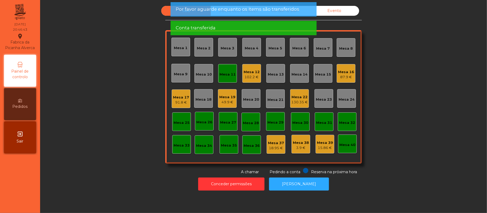
click at [227, 75] on div "Mesa 11" at bounding box center [227, 74] width 16 height 5
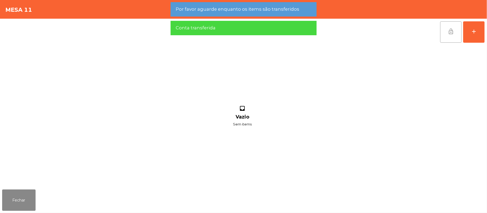
click at [440, 26] on button "lock_open" at bounding box center [450, 31] width 21 height 21
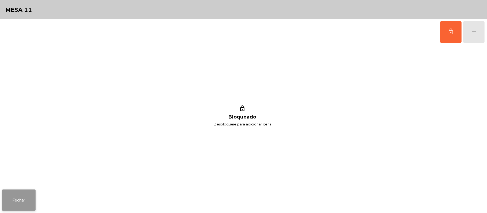
click at [3, 210] on button "Fechar" at bounding box center [18, 200] width 33 height 21
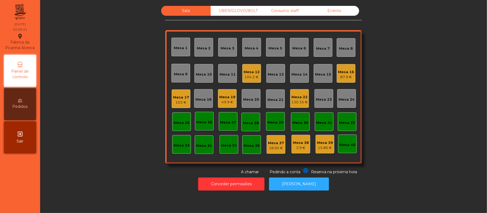
click at [220, 16] on div "UBER/GLOVO/BOLT" at bounding box center [235, 11] width 49 height 10
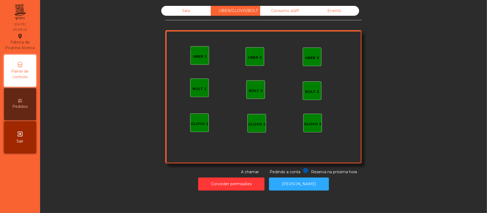
click at [199, 61] on div "monetization_on done UBER 1" at bounding box center [199, 55] width 19 height 19
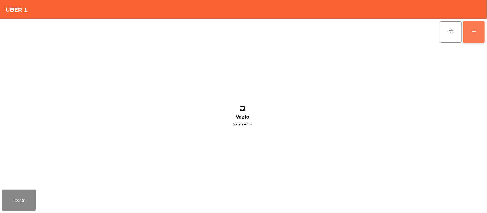
click at [478, 28] on button "add" at bounding box center [473, 31] width 21 height 21
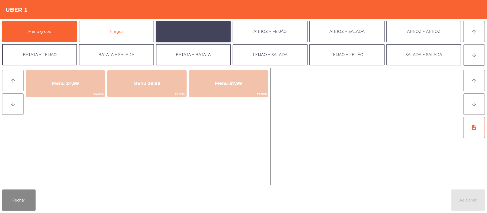
click at [210, 27] on button "ARROZ + BATATAS" at bounding box center [193, 31] width 75 height 21
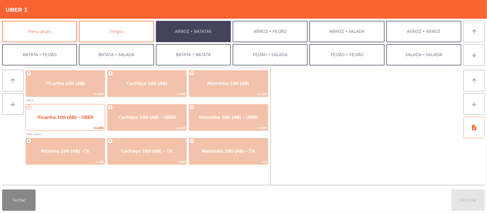
click at [79, 115] on span "Picanha 100 (AB) - UBER" at bounding box center [65, 117] width 56 height 5
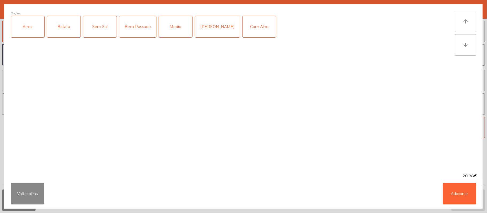
click at [30, 33] on div "Arroz" at bounding box center [27, 26] width 33 height 21
click at [75, 29] on div "Batata" at bounding box center [63, 26] width 33 height 21
click at [215, 33] on div "Mal Pssado" at bounding box center [217, 26] width 45 height 21
click at [255, 28] on div "Com Alho" at bounding box center [258, 26] width 33 height 21
click at [454, 194] on button "Adicionar" at bounding box center [459, 193] width 33 height 21
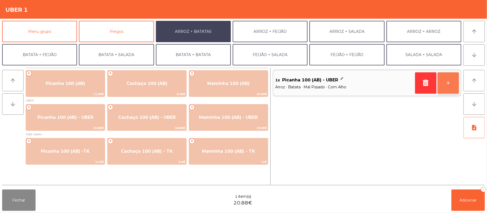
click at [446, 83] on button "+" at bounding box center [447, 82] width 21 height 21
click at [196, 38] on button "ARROZ + BATATAS" at bounding box center [193, 31] width 75 height 21
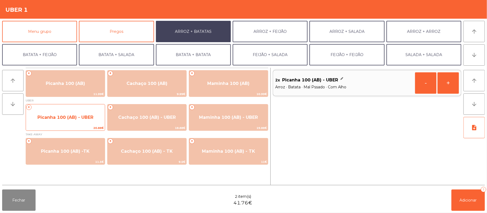
click at [74, 125] on span "Picanha 100 (AB) - UBER" at bounding box center [65, 117] width 79 height 14
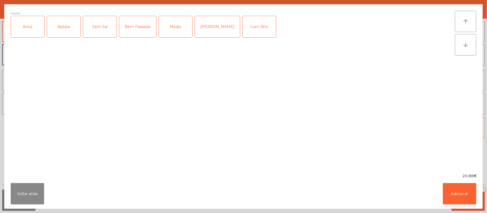
click at [34, 29] on div "Arroz" at bounding box center [27, 26] width 33 height 21
click at [74, 31] on div "Batata" at bounding box center [63, 26] width 33 height 21
click at [174, 33] on div "Medio" at bounding box center [175, 26] width 33 height 21
click at [244, 27] on div "Com Alho" at bounding box center [258, 26] width 33 height 21
click at [454, 197] on button "Adicionar" at bounding box center [459, 193] width 33 height 21
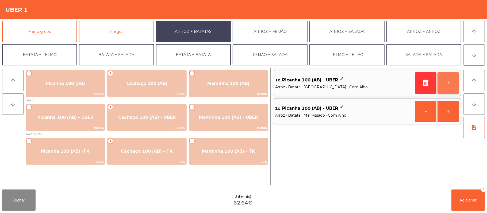
click at [452, 83] on button "+" at bounding box center [447, 82] width 21 height 21
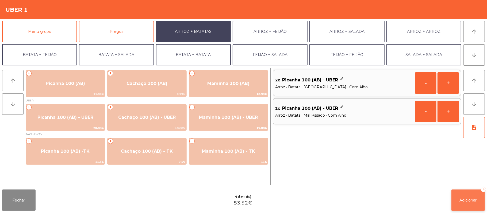
click at [467, 202] on span "Adicionar" at bounding box center [467, 200] width 17 height 5
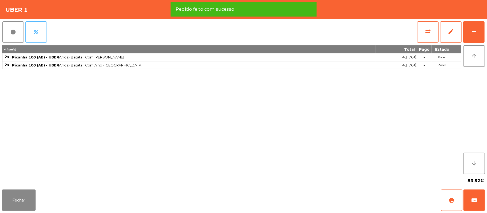
click at [44, 30] on button "percent" at bounding box center [35, 31] width 21 height 21
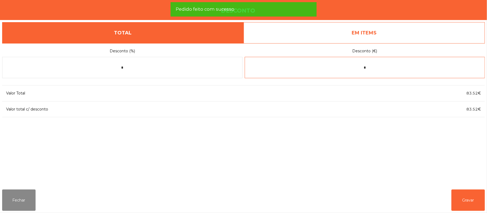
click at [409, 68] on input "*" at bounding box center [365, 67] width 240 height 21
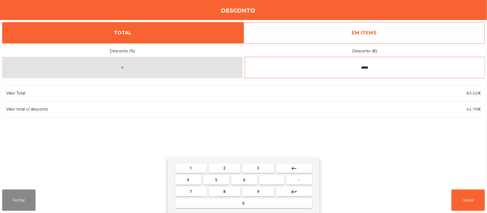
type input "*****"
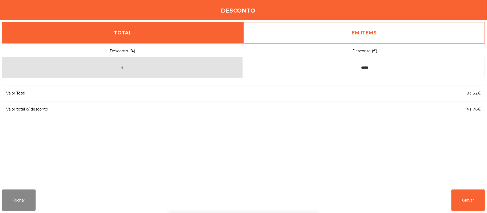
click at [456, 197] on div "1 2 3 keyboard_backspace 4 5 6 . - 7 8 9 keyboard_return 0" at bounding box center [243, 186] width 487 height 55
click at [466, 198] on button "Gravar" at bounding box center [467, 200] width 33 height 21
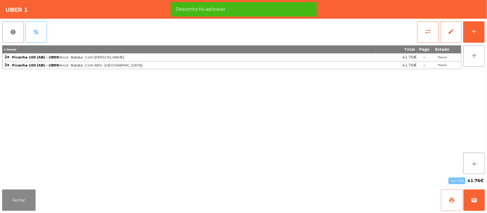
click at [443, 200] on button "print" at bounding box center [451, 200] width 21 height 21
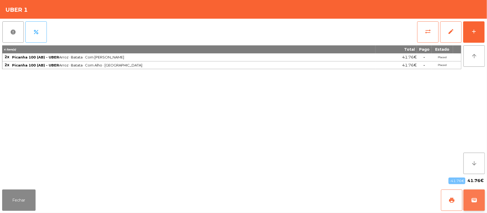
click at [473, 203] on span "wallet" at bounding box center [474, 200] width 6 height 6
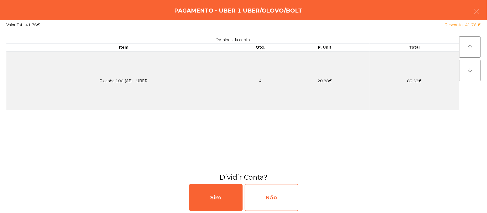
click at [270, 197] on div "Não" at bounding box center [271, 197] width 53 height 27
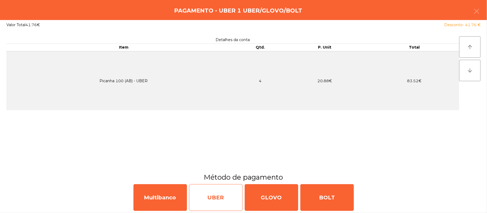
click at [218, 197] on div "UBER" at bounding box center [215, 197] width 53 height 27
select select "**"
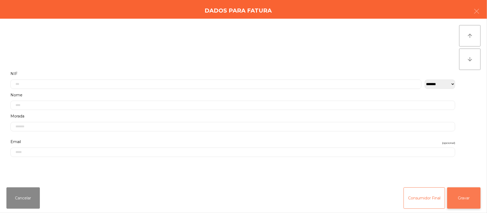
click at [460, 197] on button "Gravar" at bounding box center [463, 198] width 33 height 21
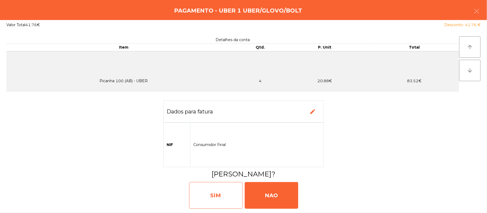
click at [220, 196] on div "SIM" at bounding box center [215, 195] width 53 height 27
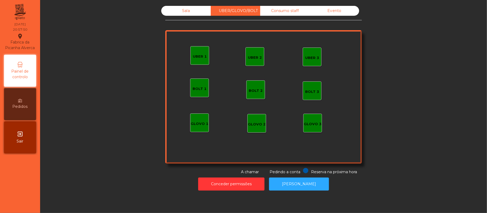
click at [255, 62] on div "UBER 2" at bounding box center [254, 56] width 19 height 19
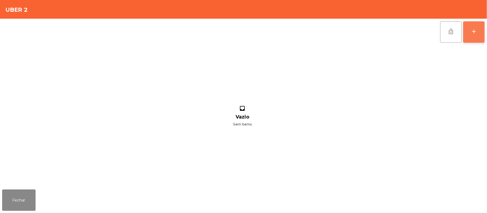
click at [483, 26] on button "add" at bounding box center [473, 31] width 21 height 21
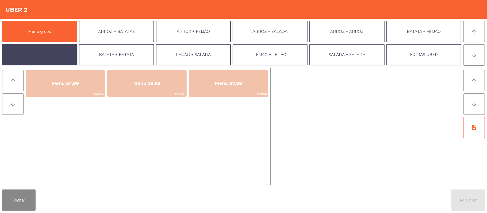
click at [53, 58] on button "BATATA + SALADA" at bounding box center [39, 54] width 75 height 21
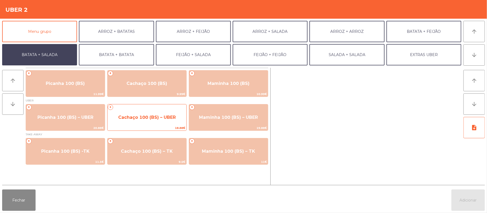
click at [156, 123] on span "Cachaço 100 (BS) – UBER" at bounding box center [146, 117] width 79 height 14
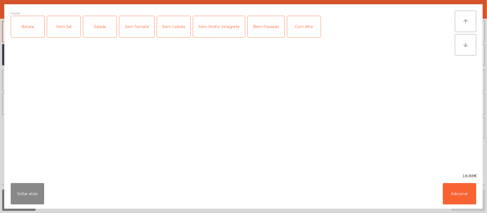
click at [28, 34] on div "Batata" at bounding box center [27, 26] width 33 height 21
click at [104, 33] on div "Salada" at bounding box center [99, 26] width 33 height 21
click at [444, 193] on button "Adicionar" at bounding box center [459, 193] width 33 height 21
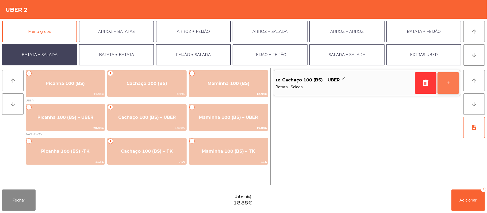
click at [449, 85] on button "+" at bounding box center [447, 82] width 21 height 21
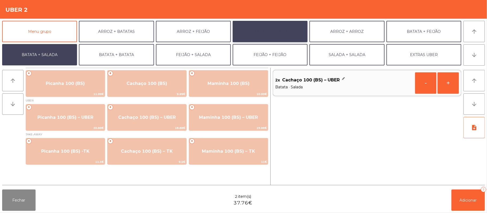
click at [268, 36] on button "ARROZ + SALADA" at bounding box center [270, 31] width 75 height 21
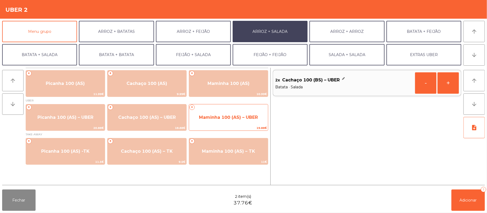
click at [232, 124] on span "Maminha 100 (AS) – UBER" at bounding box center [228, 117] width 79 height 14
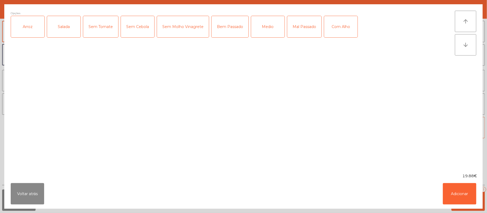
click at [31, 28] on div "Arroz" at bounding box center [27, 26] width 33 height 21
click at [69, 30] on div "Salada" at bounding box center [63, 26] width 33 height 21
click at [269, 30] on div "Medio" at bounding box center [267, 26] width 33 height 21
click at [459, 200] on button "Adicionar" at bounding box center [459, 193] width 33 height 21
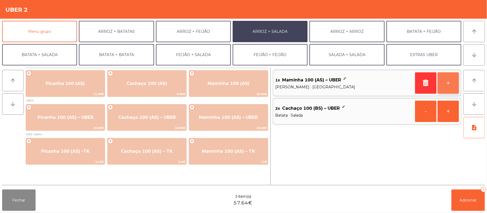
click at [445, 89] on button "+" at bounding box center [447, 82] width 21 height 21
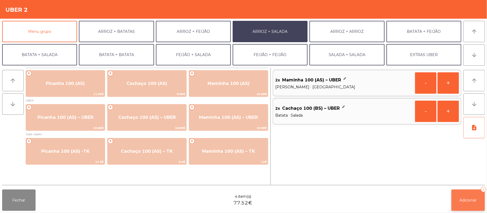
click at [470, 201] on span "Adicionar" at bounding box center [467, 200] width 17 height 5
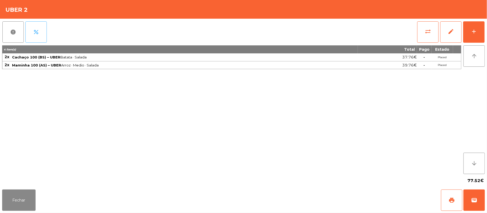
click at [39, 33] on span "percent" at bounding box center [36, 32] width 6 height 6
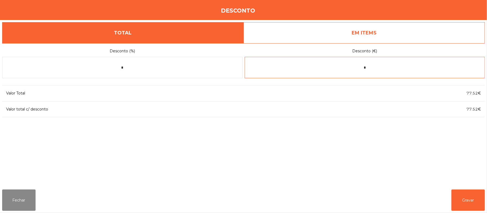
click at [376, 65] on input "*" at bounding box center [365, 67] width 240 height 21
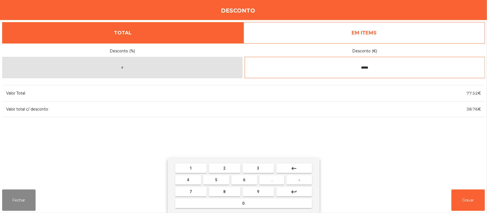
type input "*****"
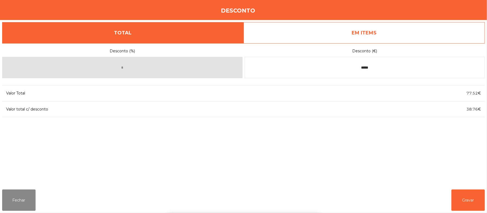
click at [456, 203] on div "1 2 3 keyboard_backspace 4 5 6 . - 7 8 9 keyboard_return 0" at bounding box center [243, 186] width 487 height 55
click at [469, 196] on button "Gravar" at bounding box center [467, 200] width 33 height 21
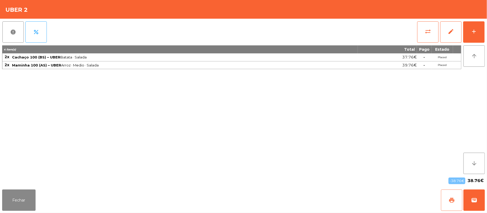
click at [448, 203] on button "print" at bounding box center [451, 200] width 21 height 21
click at [469, 199] on button "wallet" at bounding box center [473, 200] width 21 height 21
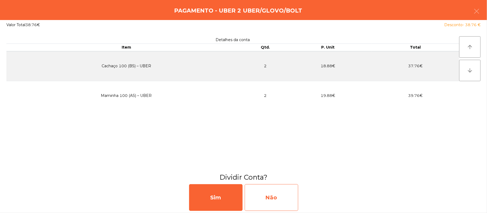
click at [280, 196] on div "Não" at bounding box center [271, 197] width 53 height 27
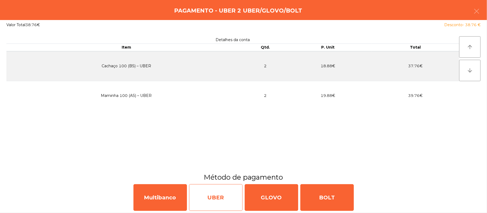
click at [211, 189] on div "UBER" at bounding box center [215, 197] width 53 height 27
select select "**"
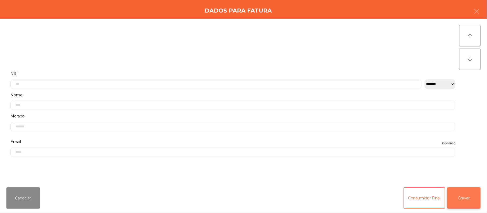
click at [460, 206] on button "Gravar" at bounding box center [463, 198] width 33 height 21
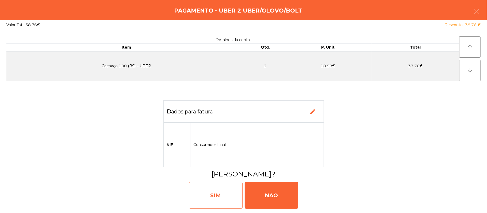
click at [220, 196] on div "SIM" at bounding box center [215, 195] width 53 height 27
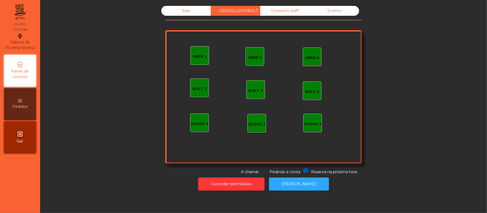
click at [183, 11] on div "Sala" at bounding box center [185, 11] width 49 height 10
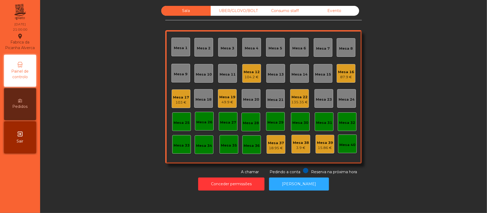
click at [181, 102] on div "103 €" at bounding box center [181, 102] width 16 height 5
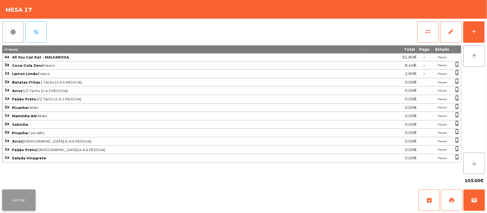
click at [26, 201] on button "Fechar" at bounding box center [18, 200] width 33 height 21
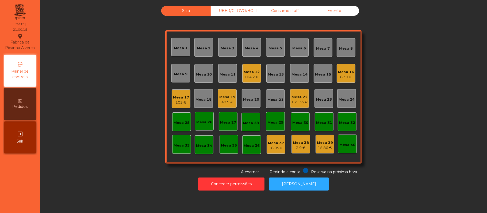
click at [197, 73] on div "Mesa 10" at bounding box center [204, 74] width 16 height 5
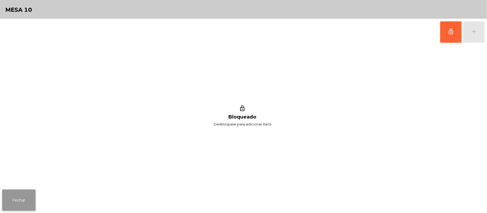
click at [7, 209] on button "Fechar" at bounding box center [18, 200] width 33 height 21
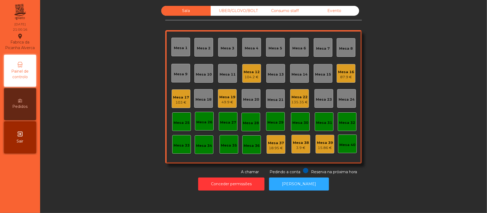
click at [171, 72] on div "Mesa 9" at bounding box center [180, 73] width 19 height 19
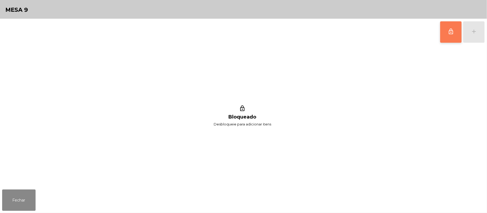
click at [440, 32] on button "lock_outline" at bounding box center [450, 31] width 21 height 21
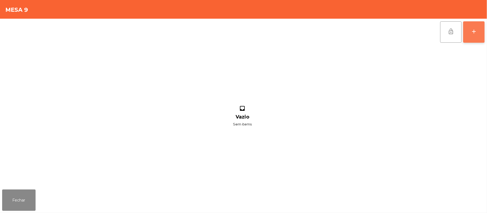
click at [482, 31] on button "add" at bounding box center [473, 31] width 21 height 21
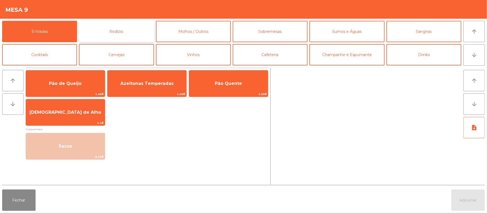
click at [127, 36] on button "Rodizio" at bounding box center [116, 31] width 75 height 21
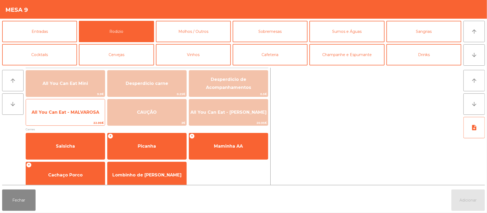
click at [86, 117] on span "All You Can Eat - MALVAROSA" at bounding box center [65, 112] width 79 height 14
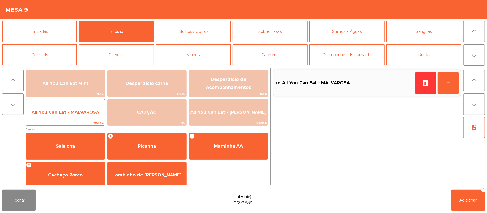
click at [80, 114] on span "All You Can Eat - MALVAROSA" at bounding box center [66, 112] width 68 height 5
click at [60, 120] on div "All You Can Eat - MALVAROSA 22.95€" at bounding box center [65, 112] width 79 height 27
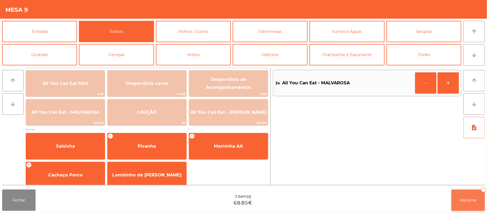
click at [468, 199] on span "Adicionar" at bounding box center [467, 200] width 17 height 5
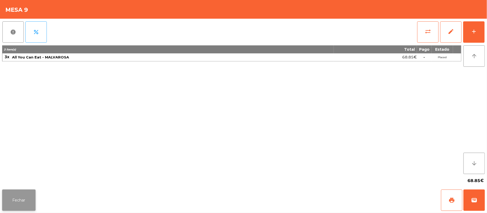
click at [6, 209] on button "Fechar" at bounding box center [18, 200] width 33 height 21
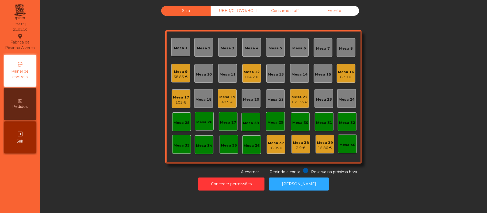
click at [423, 62] on div "Sala UBER/GLOVO/BOLT Consumo staff Evento Mesa 1 Mesa 2 Mesa 3 Mesa 4 Mesa 5 Me…" at bounding box center [263, 90] width 432 height 169
click at [137, 106] on div "Sala UBER/GLOVO/BOLT Consumo staff Evento Mesa 1 Mesa 2 Mesa 3 Mesa 4 Mesa 5 Me…" at bounding box center [263, 90] width 432 height 169
click at [91, 119] on div "Sala UBER/GLOVO/BOLT Consumo staff Evento Mesa 1 Mesa 2 Mesa 3 Mesa 4 Mesa 5 Me…" at bounding box center [263, 90] width 432 height 169
click at [222, 74] on div "Mesa 11" at bounding box center [227, 74] width 16 height 5
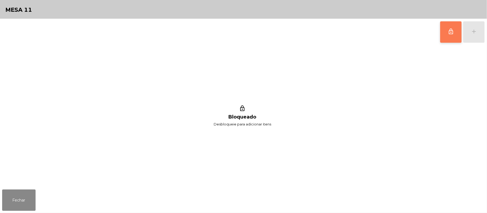
click at [447, 35] on button "lock_outline" at bounding box center [450, 31] width 21 height 21
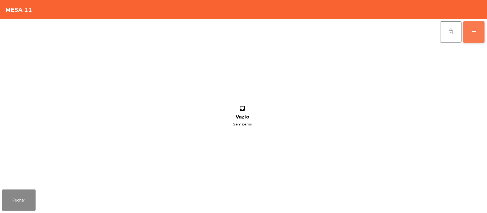
click at [469, 34] on button "add" at bounding box center [473, 31] width 21 height 21
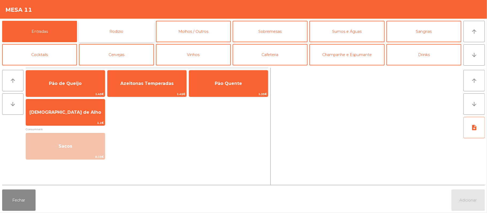
click at [134, 32] on button "Rodizio" at bounding box center [116, 31] width 75 height 21
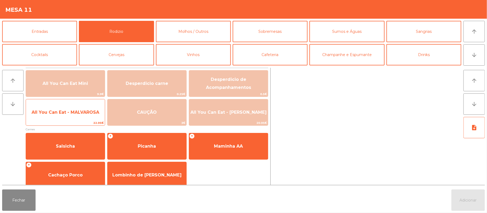
click at [65, 116] on span "All You Can Eat - MALVAROSA" at bounding box center [65, 112] width 79 height 14
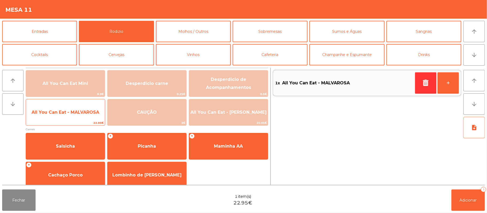
click at [61, 117] on span "All You Can Eat - MALVAROSA" at bounding box center [65, 112] width 79 height 14
click at [54, 121] on span "22.95€" at bounding box center [65, 123] width 79 height 5
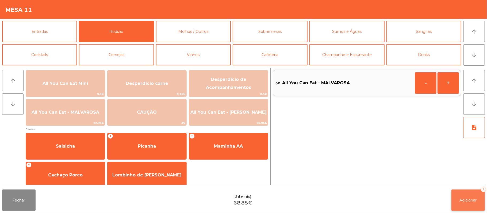
click at [462, 207] on button "Adicionar 3" at bounding box center [467, 200] width 33 height 21
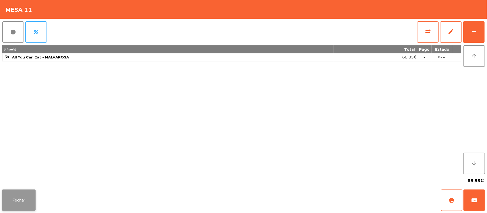
click at [33, 194] on button "Fechar" at bounding box center [18, 200] width 33 height 21
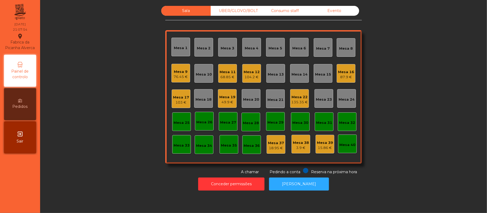
click at [398, 69] on div "Sala UBER/GLOVO/BOLT Consumo staff Evento Mesa 1 Mesa 2 Mesa 3 Mesa 4 Mesa 5 Me…" at bounding box center [263, 90] width 432 height 169
click at [225, 102] on div "49.9 €" at bounding box center [227, 102] width 16 height 5
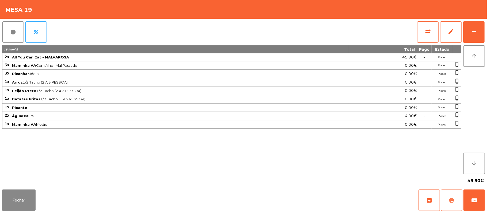
click at [454, 204] on button "print" at bounding box center [451, 200] width 21 height 21
click at [468, 202] on button "wallet" at bounding box center [473, 200] width 21 height 21
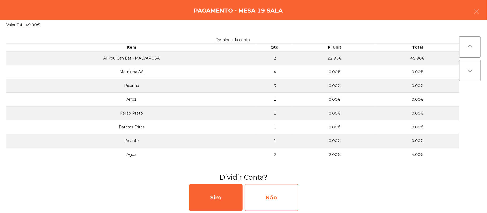
click at [275, 198] on div "Não" at bounding box center [271, 197] width 53 height 27
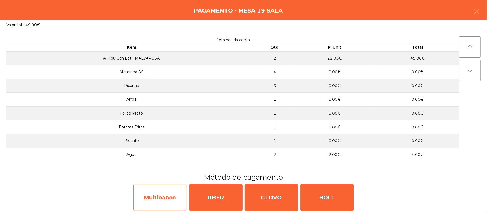
click at [160, 206] on div "Multibanco" at bounding box center [159, 197] width 53 height 27
select select "**"
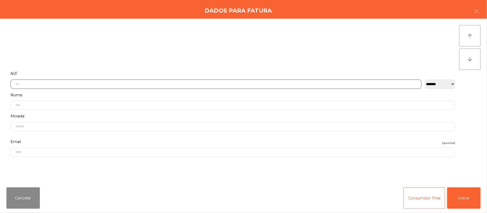
click at [158, 84] on input "text" at bounding box center [215, 84] width 411 height 9
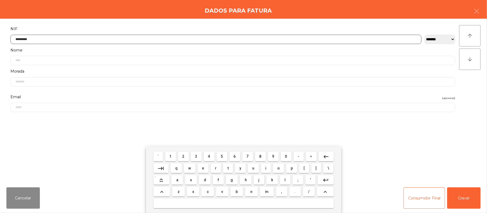
type input "*********"
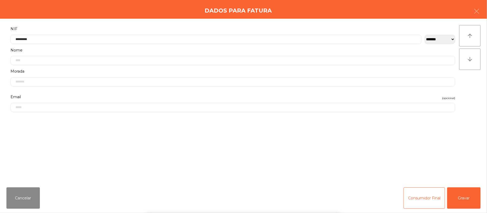
click at [467, 203] on div "` 1 2 3 4 5 6 7 8 9 0 - = keyboard_backspace keyboard_tab q w e r t y u i o p […" at bounding box center [243, 180] width 487 height 66
click at [462, 192] on button "Gravar" at bounding box center [463, 198] width 33 height 21
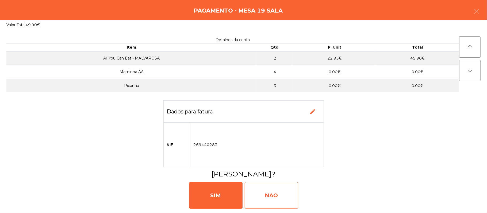
click at [266, 195] on div "NAO" at bounding box center [271, 195] width 53 height 27
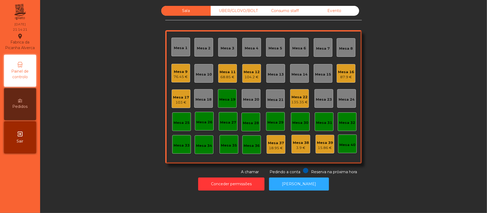
click at [225, 97] on div "Mesa 19" at bounding box center [227, 99] width 16 height 5
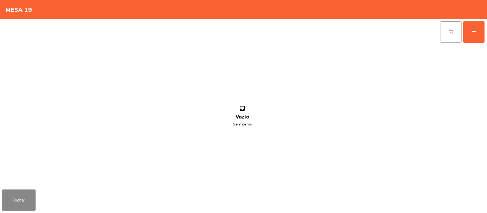
click at [445, 37] on button "lock_open" at bounding box center [450, 31] width 21 height 21
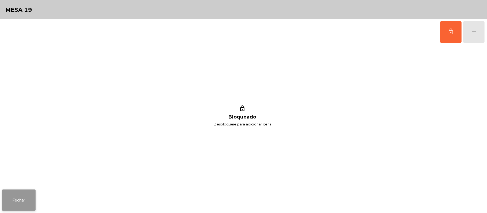
click at [11, 204] on button "Fechar" at bounding box center [18, 200] width 33 height 21
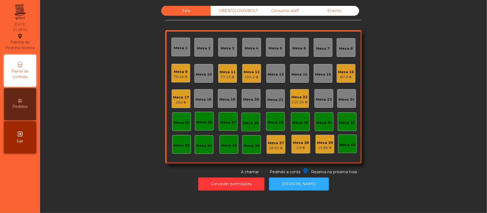
click at [250, 77] on div "104.2 €" at bounding box center [251, 77] width 16 height 5
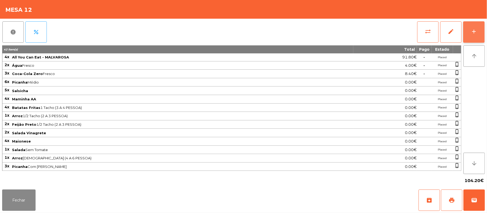
click at [484, 37] on button "add" at bounding box center [473, 31] width 21 height 21
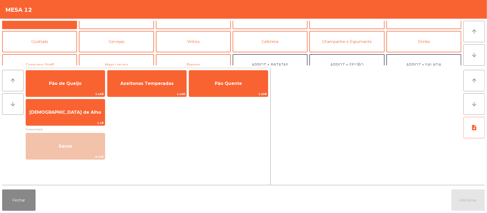
scroll to position [0, 0]
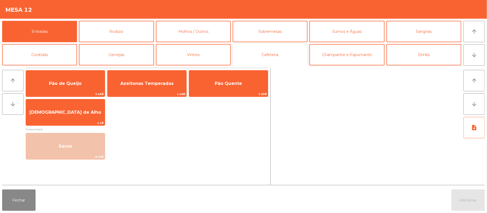
click at [251, 59] on button "Cafeteria" at bounding box center [270, 54] width 75 height 21
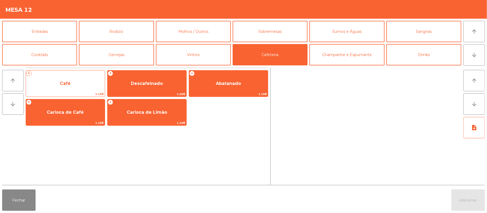
click at [73, 82] on span "Café" at bounding box center [65, 83] width 79 height 14
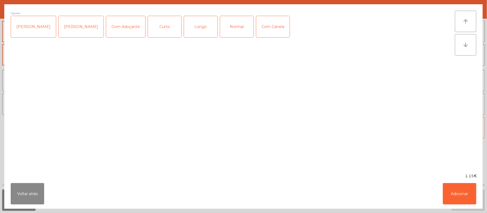
click at [237, 29] on div "Normal" at bounding box center [236, 26] width 33 height 21
click at [463, 196] on button "Adicionar" at bounding box center [459, 193] width 33 height 21
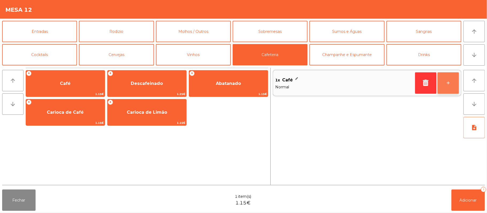
click at [452, 83] on button "+" at bounding box center [447, 82] width 21 height 21
click at [451, 83] on button "+" at bounding box center [447, 82] width 21 height 21
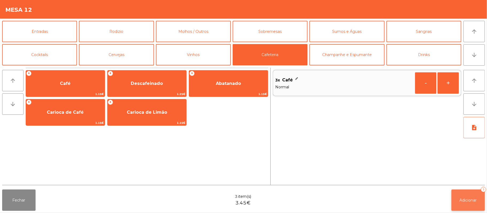
click at [463, 202] on span "Adicionar" at bounding box center [467, 200] width 17 height 5
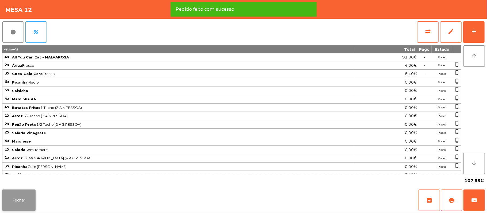
click at [17, 208] on button "Fechar" at bounding box center [18, 200] width 33 height 21
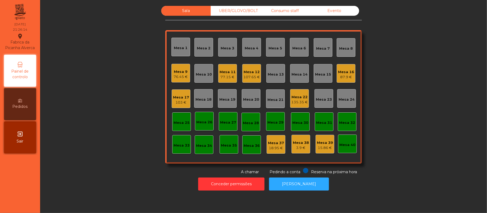
click at [179, 98] on div "Mesa 17" at bounding box center [181, 97] width 16 height 5
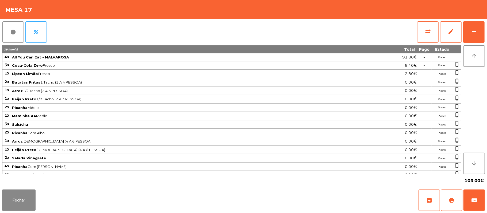
click at [198, 117] on span "Maminha AA Medio" at bounding box center [186, 116] width 349 height 4
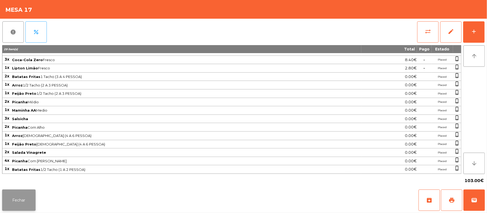
click at [28, 201] on button "Fechar" at bounding box center [18, 200] width 33 height 21
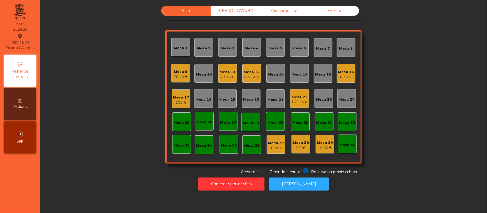
click at [183, 78] on div "76.45 €" at bounding box center [181, 76] width 14 height 5
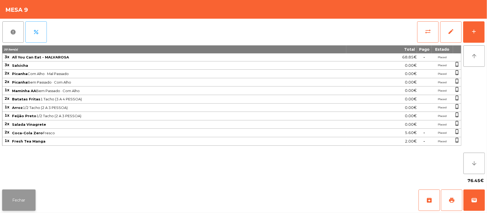
click at [31, 204] on button "Fechar" at bounding box center [18, 200] width 33 height 21
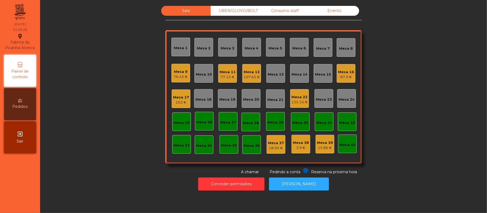
click at [253, 79] on div "107.65 €" at bounding box center [251, 77] width 17 height 5
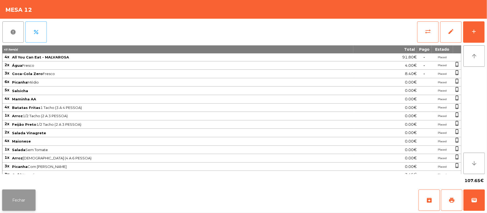
click at [15, 209] on button "Fechar" at bounding box center [18, 200] width 33 height 21
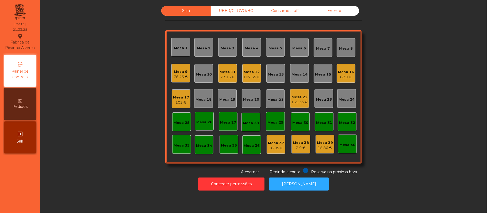
click at [93, 86] on div "Sala UBER/GLOVO/BOLT Consumo staff Evento Mesa 1 Mesa 2 Mesa 3 Mesa 4 Mesa 5 Me…" at bounding box center [263, 90] width 432 height 169
click at [253, 80] on div "Mesa 12 107.65 €" at bounding box center [251, 73] width 19 height 19
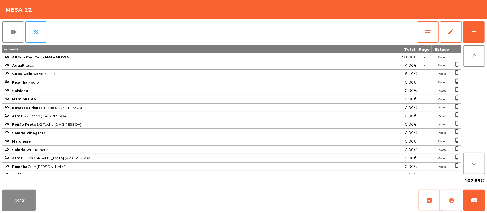
click at [446, 210] on button "print" at bounding box center [451, 200] width 21 height 21
click at [482, 207] on button "wallet" at bounding box center [473, 200] width 21 height 21
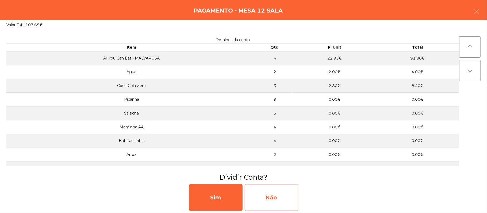
click at [282, 200] on div "Não" at bounding box center [271, 197] width 53 height 27
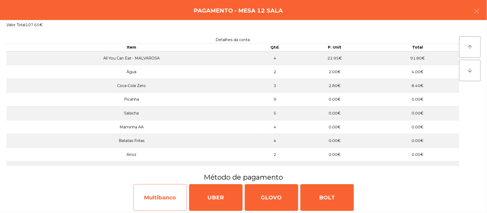
click at [164, 197] on div "Multibanco" at bounding box center [159, 197] width 53 height 27
select select "**"
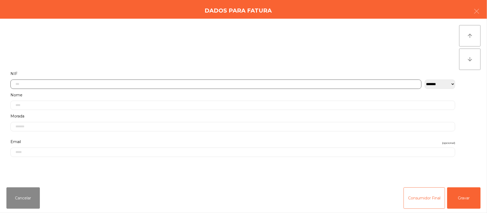
click at [223, 80] on input "text" at bounding box center [215, 84] width 411 height 9
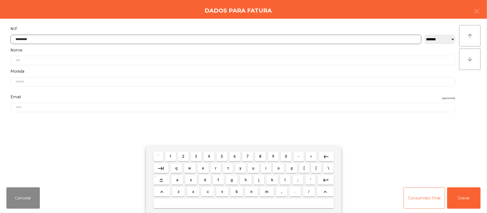
type input "*********"
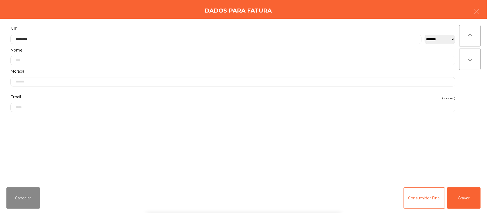
click at [469, 197] on div "` 1 2 3 4 5 6 7 8 9 0 - = keyboard_backspace keyboard_tab q w e r t y u i o p […" at bounding box center [243, 180] width 487 height 66
click at [456, 193] on button "Gravar" at bounding box center [463, 198] width 33 height 21
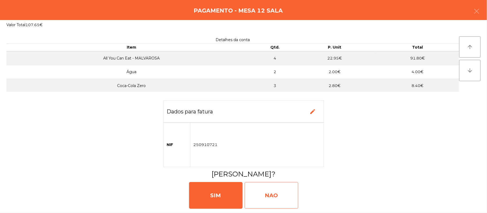
click at [278, 192] on div "NAO" at bounding box center [271, 195] width 53 height 27
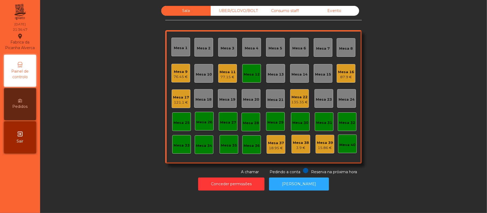
click at [249, 74] on div "Mesa 12" at bounding box center [251, 74] width 16 height 5
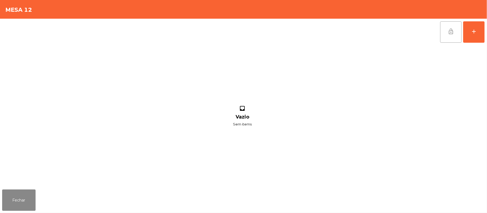
click at [449, 36] on button "lock_open" at bounding box center [450, 31] width 21 height 21
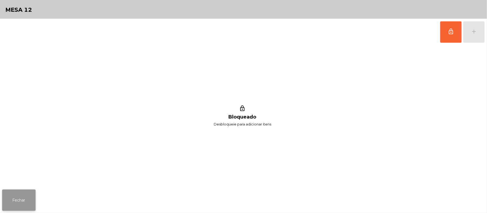
click at [25, 210] on button "Fechar" at bounding box center [18, 200] width 33 height 21
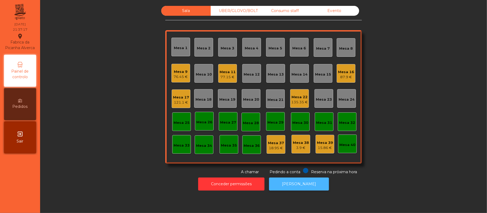
click at [292, 189] on button "[PERSON_NAME]" at bounding box center [299, 184] width 60 height 13
click at [290, 96] on div "Mesa 22 138.8 €" at bounding box center [299, 98] width 19 height 19
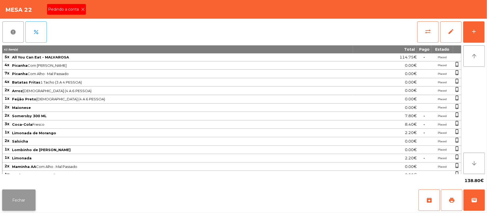
click at [6, 207] on button "Fechar" at bounding box center [18, 200] width 33 height 21
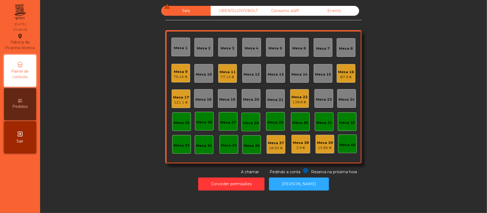
click at [342, 75] on div "87.9 €" at bounding box center [346, 77] width 16 height 5
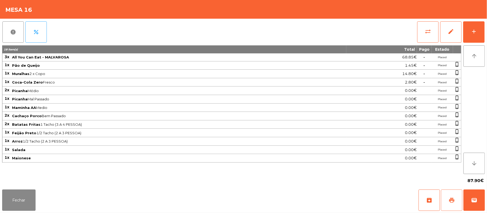
click at [449, 207] on button "print" at bounding box center [451, 200] width 21 height 21
click at [17, 202] on button "Fechar" at bounding box center [18, 200] width 33 height 21
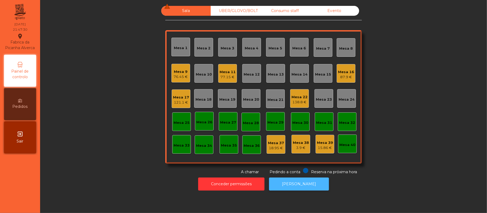
click at [292, 186] on button "[PERSON_NAME]" at bounding box center [299, 184] width 60 height 13
click at [409, 77] on div "Sala warning UBER/GLOVO/BOLT Consumo staff Evento Mesa 1 Mesa 2 Mesa 3 Mesa 4 M…" at bounding box center [263, 90] width 432 height 169
click at [347, 73] on div "Mesa 16" at bounding box center [346, 71] width 16 height 5
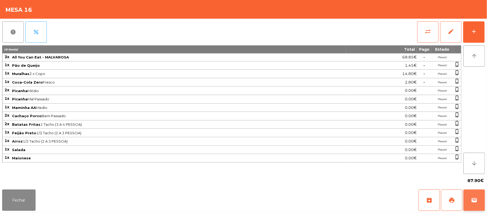
click at [478, 200] on button "wallet" at bounding box center [473, 200] width 21 height 21
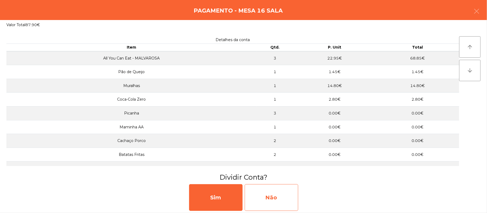
click at [258, 195] on div "Não" at bounding box center [271, 197] width 53 height 27
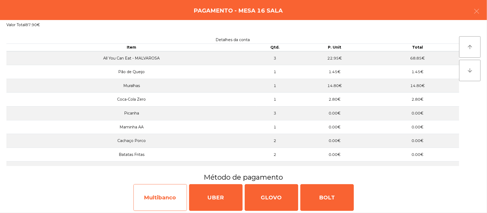
click at [157, 200] on div "Multibanco" at bounding box center [159, 197] width 53 height 27
select select "**"
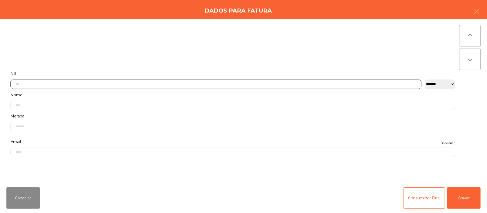
click at [188, 84] on input "text" at bounding box center [215, 84] width 411 height 9
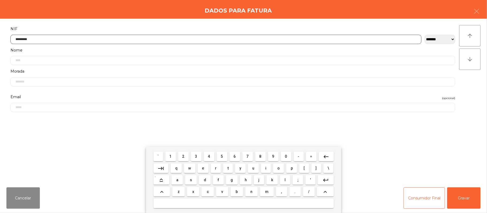
type input "*********"
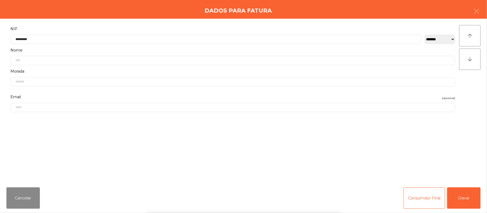
click at [460, 192] on div "` 1 2 3 4 5 6 7 8 9 0 - = keyboard_backspace keyboard_tab q w e r t y u i o p […" at bounding box center [243, 180] width 487 height 66
click at [465, 196] on button "Gravar" at bounding box center [463, 198] width 33 height 21
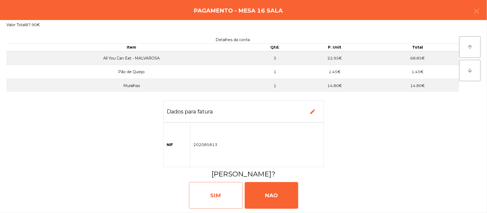
click at [221, 195] on div "SIM" at bounding box center [215, 195] width 53 height 27
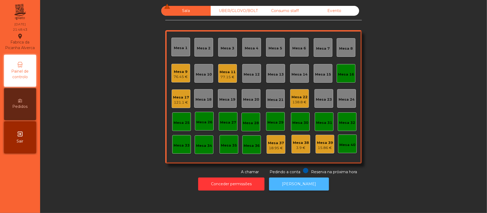
click at [299, 184] on button "[PERSON_NAME]" at bounding box center [299, 184] width 60 height 13
click at [342, 74] on div "Mesa 16" at bounding box center [346, 74] width 16 height 5
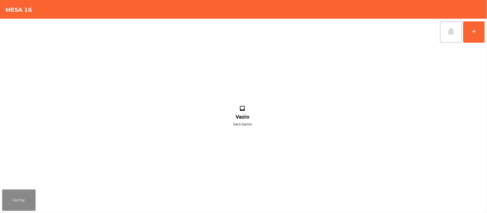
click at [448, 34] on span "lock_open" at bounding box center [450, 31] width 6 height 6
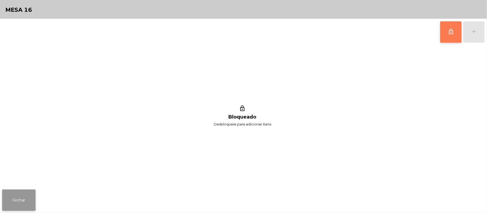
click at [19, 202] on button "Fechar" at bounding box center [18, 200] width 33 height 21
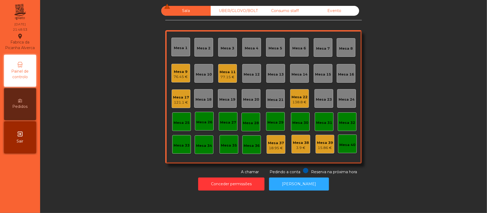
click at [404, 69] on div "Sala warning UBER/GLOVO/BOLT Consumo staff Evento Mesa 1 Mesa 2 Mesa 3 Mesa 4 M…" at bounding box center [263, 90] width 432 height 169
click at [293, 92] on div "Mesa 22 138.8 €" at bounding box center [299, 98] width 16 height 13
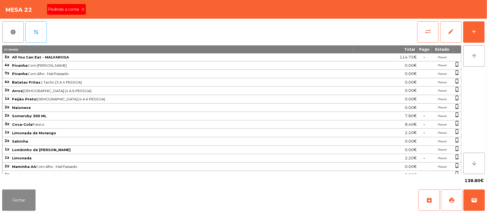
click at [69, 6] on div "Pedindo a conta" at bounding box center [66, 9] width 39 height 11
click at [447, 202] on button "print" at bounding box center [451, 200] width 21 height 21
click at [27, 202] on button "Fechar" at bounding box center [18, 200] width 33 height 21
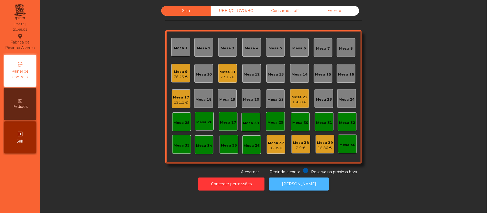
click at [289, 184] on button "[PERSON_NAME]" at bounding box center [299, 184] width 60 height 13
click at [299, 102] on div "138.8 €" at bounding box center [299, 102] width 16 height 5
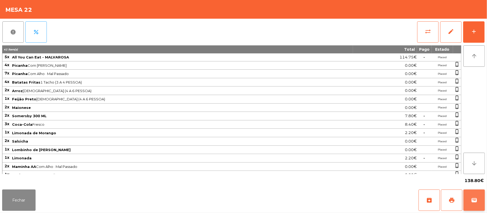
click at [480, 201] on button "wallet" at bounding box center [473, 200] width 21 height 21
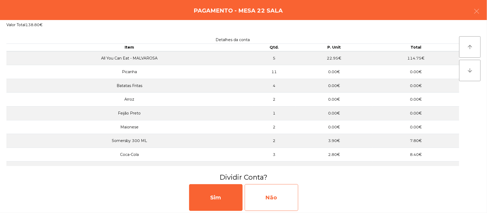
click at [268, 196] on div "Não" at bounding box center [271, 197] width 53 height 27
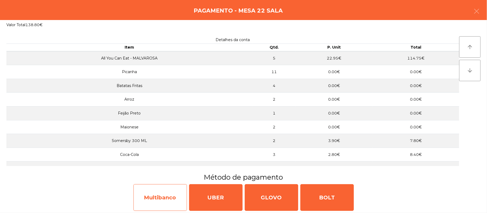
click at [161, 199] on div "Multibanco" at bounding box center [159, 197] width 53 height 27
select select "**"
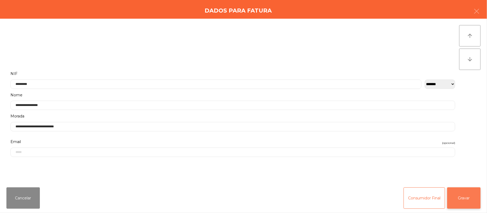
click at [459, 203] on button "Gravar" at bounding box center [463, 198] width 33 height 21
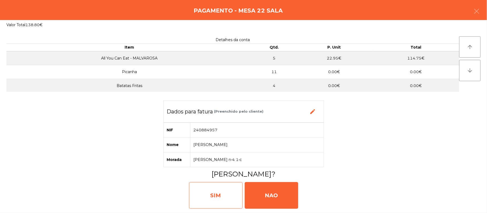
click at [213, 199] on div "SIM" at bounding box center [215, 195] width 53 height 27
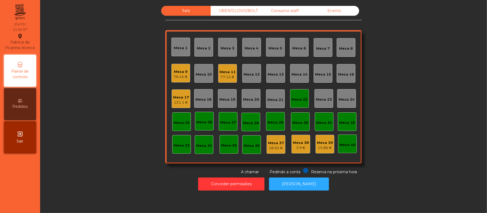
click at [303, 101] on div "Mesa 22" at bounding box center [299, 99] width 16 height 5
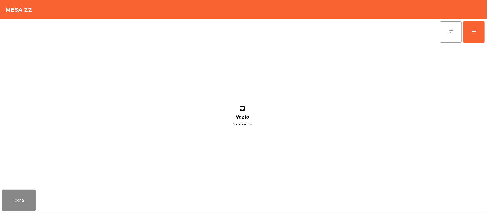
click at [441, 33] on button "lock_open" at bounding box center [450, 31] width 21 height 21
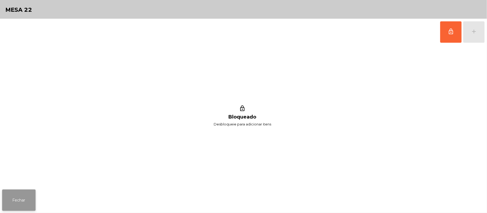
click at [4, 206] on button "Fechar" at bounding box center [18, 200] width 33 height 21
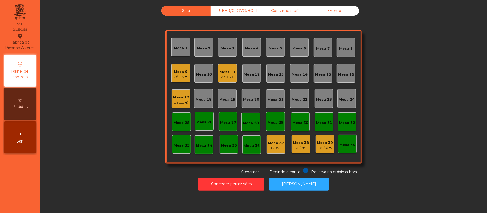
click at [127, 126] on div "Sala UBER/GLOVO/BOLT Consumo staff Evento Mesa 1 Mesa 2 Mesa 3 Mesa 4 Mesa 5 Me…" at bounding box center [263, 90] width 432 height 169
click at [325, 148] on div "15.86 €" at bounding box center [325, 147] width 16 height 5
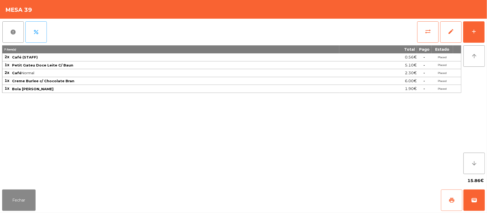
click at [448, 205] on button "print" at bounding box center [451, 200] width 21 height 21
click at [486, 36] on div "report percent sync_alt edit add 7 item(s) Total Pago Estado 2x Café (STAFF) 0.…" at bounding box center [243, 103] width 487 height 169
click at [482, 36] on button "add" at bounding box center [473, 31] width 21 height 21
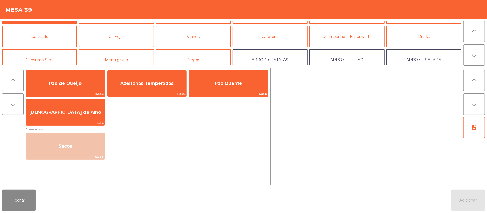
scroll to position [24, 0]
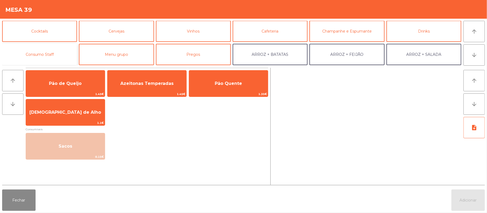
click at [55, 60] on button "Consumo Staff" at bounding box center [39, 54] width 75 height 21
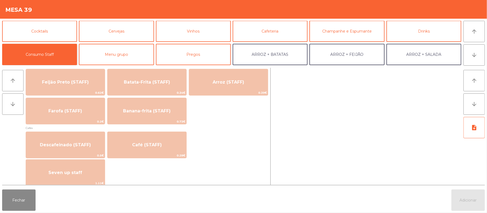
scroll to position [258, 0]
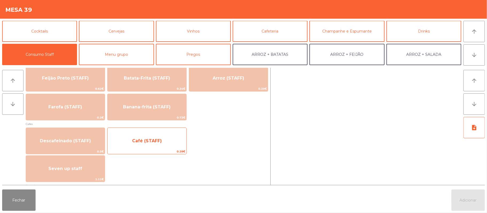
click at [172, 145] on span "Café (STAFF)" at bounding box center [146, 141] width 79 height 14
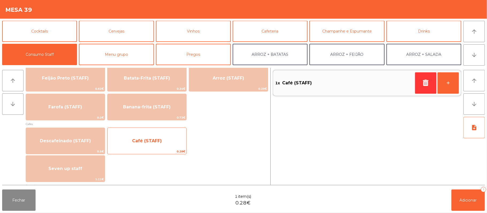
click at [171, 149] on span "0.28€" at bounding box center [146, 151] width 79 height 5
click at [160, 146] on span "Café (STAFF)" at bounding box center [146, 141] width 79 height 14
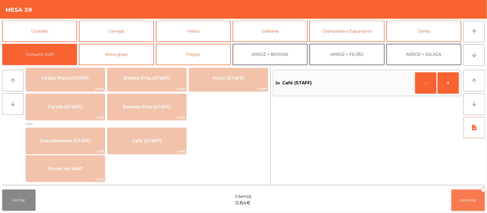
click at [467, 192] on button "Adicionar 3" at bounding box center [467, 200] width 33 height 21
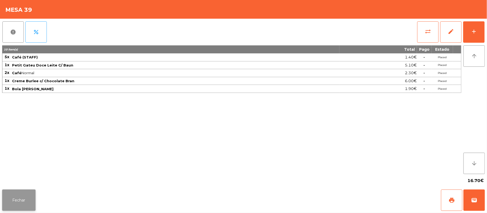
click at [13, 197] on button "Fechar" at bounding box center [18, 200] width 33 height 21
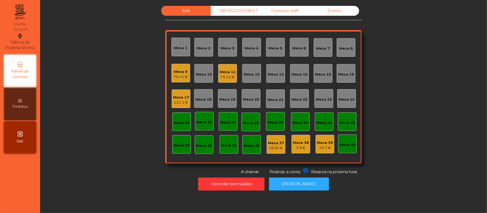
click at [294, 148] on div "3.9 €" at bounding box center [301, 147] width 16 height 5
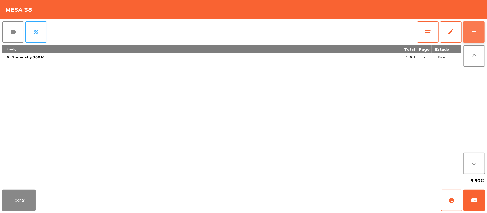
click at [476, 27] on button "add" at bounding box center [473, 31] width 21 height 21
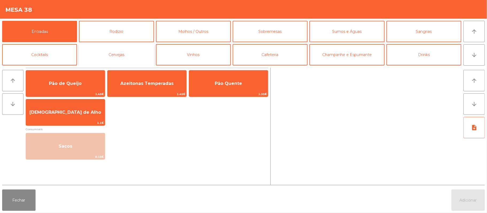
click at [123, 57] on button "Cervejas" at bounding box center [116, 54] width 75 height 21
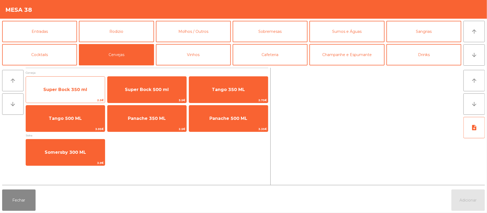
click at [43, 90] on span "Super Bock 350 ml" at bounding box center [65, 90] width 79 height 14
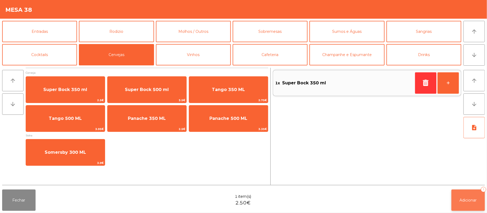
click at [470, 193] on button "Adicionar 1" at bounding box center [467, 200] width 33 height 21
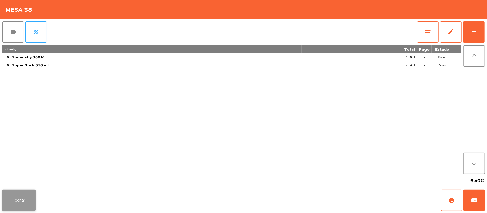
click at [25, 201] on button "Fechar" at bounding box center [18, 200] width 33 height 21
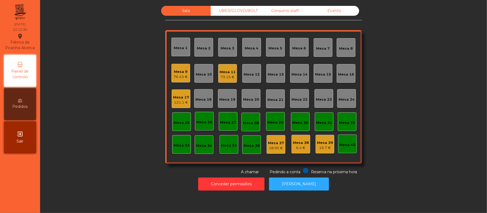
click at [304, 150] on div "6.4 €" at bounding box center [301, 147] width 16 height 5
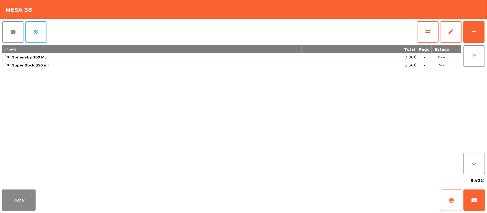
click at [452, 197] on button "print" at bounding box center [451, 200] width 21 height 21
click at [18, 211] on button "Fechar" at bounding box center [18, 200] width 33 height 21
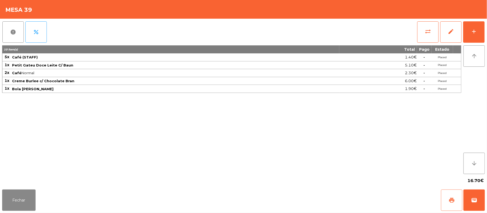
click at [452, 206] on button "print" at bounding box center [451, 200] width 21 height 21
click at [22, 202] on button "Fechar" at bounding box center [18, 200] width 33 height 21
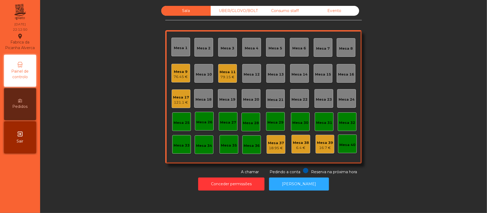
click at [289, 11] on div "Consumo staff" at bounding box center [284, 11] width 49 height 10
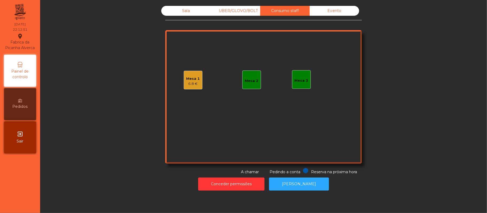
click at [186, 85] on div "6.8 €" at bounding box center [193, 83] width 14 height 5
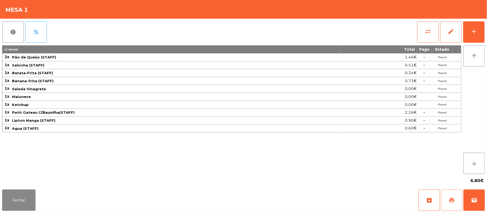
click at [452, 202] on span "print" at bounding box center [451, 200] width 6 height 6
click at [15, 207] on button "Fechar" at bounding box center [18, 200] width 33 height 21
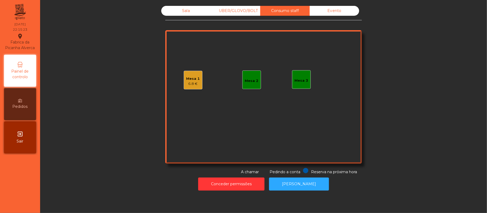
click at [177, 16] on div "Sala" at bounding box center [185, 11] width 49 height 10
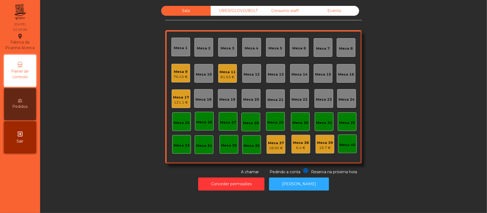
click at [173, 106] on div "Mesa 17 121.1 €" at bounding box center [181, 99] width 19 height 19
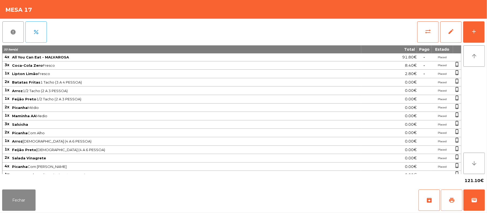
click at [447, 204] on button "print" at bounding box center [451, 200] width 21 height 21
click at [5, 205] on button "Fechar" at bounding box center [18, 200] width 33 height 21
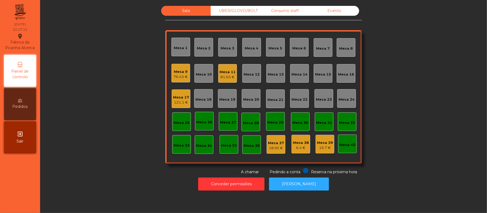
click at [174, 75] on div "76.45 €" at bounding box center [181, 76] width 14 height 5
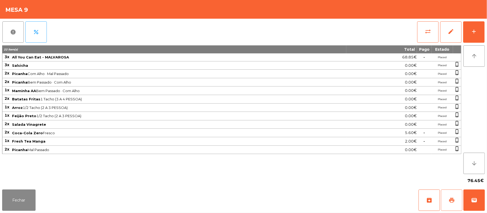
click at [444, 202] on button "print" at bounding box center [451, 200] width 21 height 21
click at [483, 207] on button "wallet" at bounding box center [473, 200] width 21 height 21
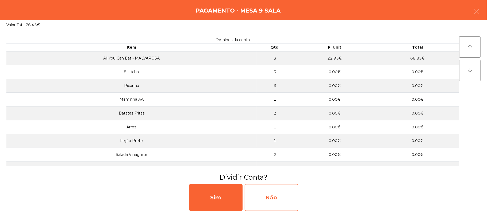
click at [261, 200] on div "Não" at bounding box center [271, 197] width 53 height 27
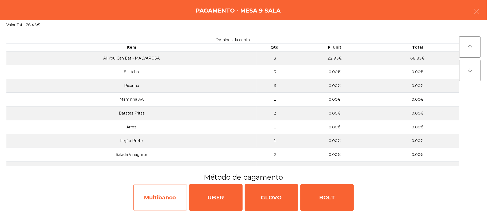
click at [163, 201] on div "Multibanco" at bounding box center [159, 197] width 53 height 27
select select "**"
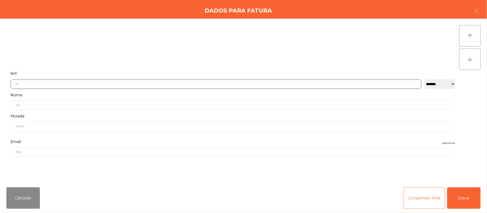
click at [151, 86] on input "text" at bounding box center [215, 84] width 411 height 9
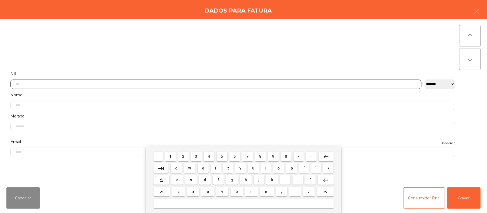
scroll to position [45, 0]
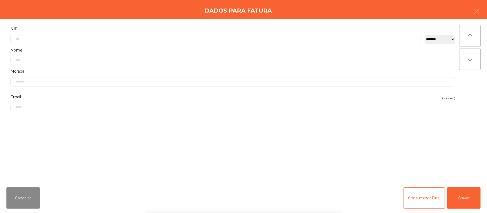
click at [30, 207] on div "` 1 2 3 4 5 6 7 8 9 0 - = keyboard_backspace keyboard_tab q w e r t y u i o p […" at bounding box center [243, 180] width 487 height 66
click at [29, 192] on button "Cancelar" at bounding box center [22, 198] width 33 height 21
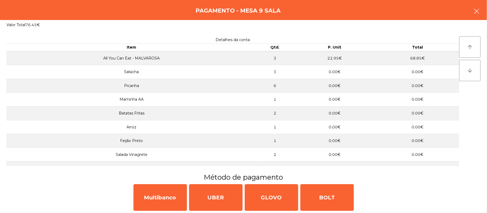
click at [470, 16] on button "button" at bounding box center [476, 12] width 15 height 16
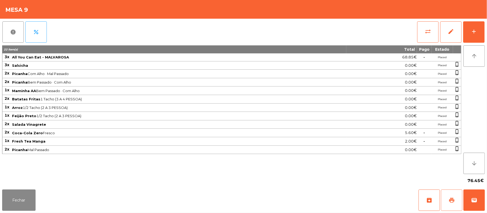
click at [445, 203] on button "print" at bounding box center [451, 200] width 21 height 21
click at [485, 202] on div "Fechar archive print wallet" at bounding box center [243, 201] width 487 height 26
click at [485, 204] on div "Fechar archive print wallet" at bounding box center [243, 201] width 487 height 26
click at [483, 204] on button "wallet" at bounding box center [473, 200] width 21 height 21
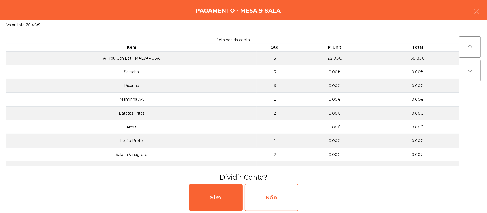
click at [282, 193] on div "Não" at bounding box center [271, 197] width 53 height 27
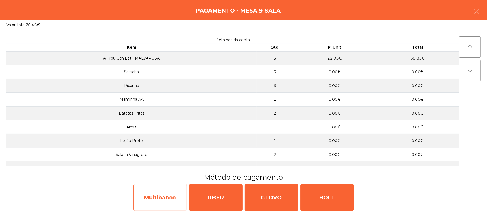
click at [156, 206] on div "Multibanco" at bounding box center [159, 197] width 53 height 27
select select "**"
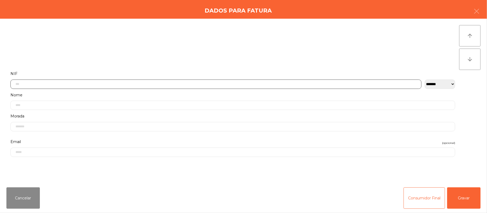
click at [171, 84] on input "text" at bounding box center [215, 84] width 411 height 9
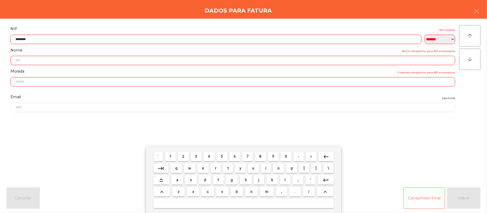
type input "*********"
type input "**********"
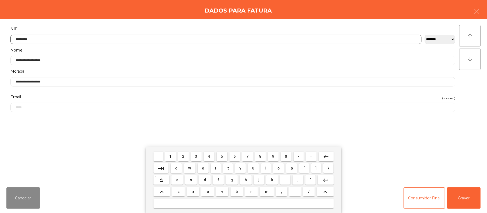
type input "*********"
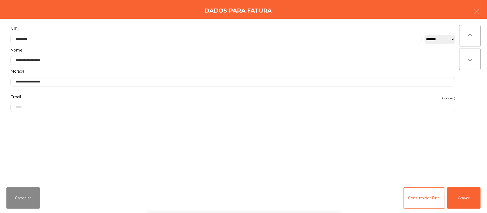
click at [469, 197] on div "` 1 2 3 4 5 6 7 8 9 0 - = keyboard_backspace keyboard_tab q w e r t y u i o p […" at bounding box center [243, 180] width 487 height 66
click at [460, 196] on button "Gravar" at bounding box center [463, 198] width 33 height 21
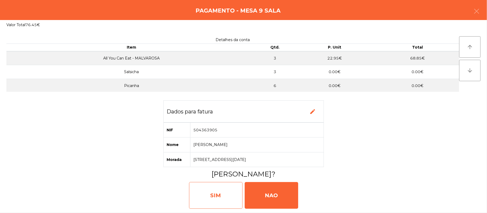
click at [218, 196] on div "SIM" at bounding box center [215, 195] width 53 height 27
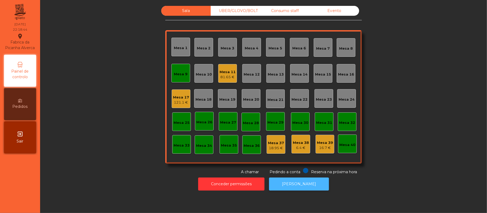
click at [300, 184] on button "[PERSON_NAME]" at bounding box center [299, 184] width 60 height 13
click at [181, 104] on div "121.1 €" at bounding box center [181, 102] width 16 height 5
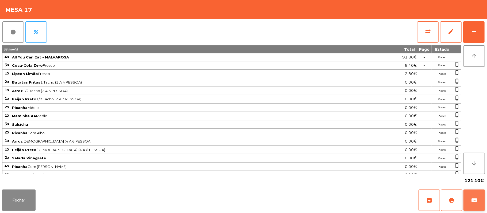
click at [475, 203] on span "wallet" at bounding box center [474, 200] width 6 height 6
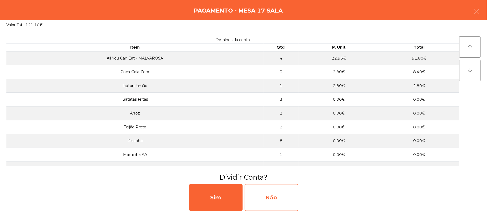
click at [275, 187] on div "Não" at bounding box center [271, 197] width 53 height 27
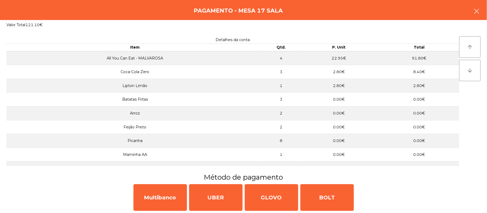
click at [471, 10] on button "button" at bounding box center [476, 12] width 15 height 16
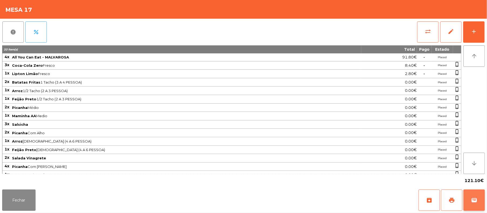
click at [475, 199] on span "wallet" at bounding box center [474, 200] width 6 height 6
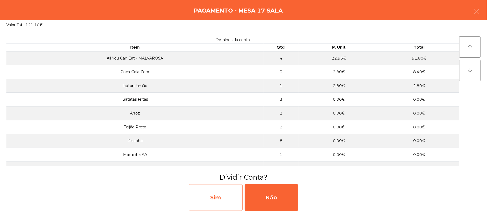
click at [222, 200] on div "Sim" at bounding box center [215, 197] width 53 height 27
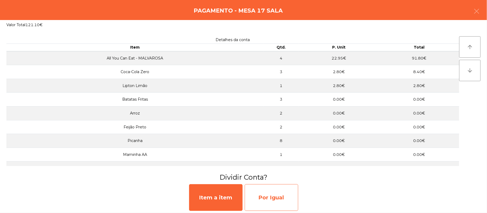
click at [267, 195] on div "Por Igual" at bounding box center [271, 197] width 53 height 27
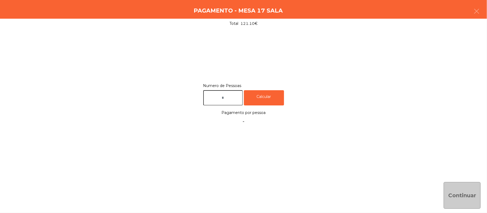
click at [233, 98] on input "text" at bounding box center [223, 97] width 40 height 15
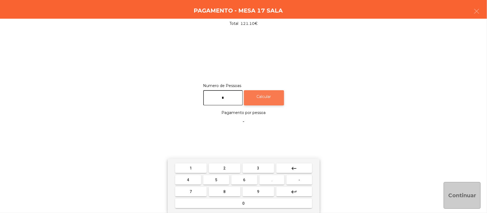
type input "*"
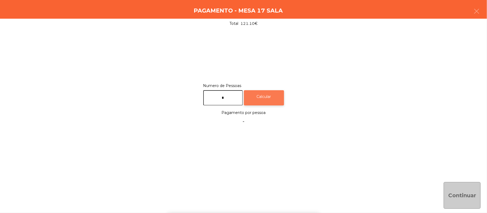
click at [275, 101] on div "Calcular" at bounding box center [264, 97] width 40 height 15
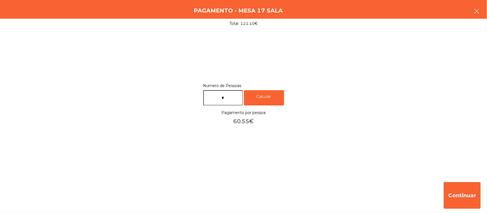
click at [473, 11] on icon "button" at bounding box center [476, 11] width 6 height 6
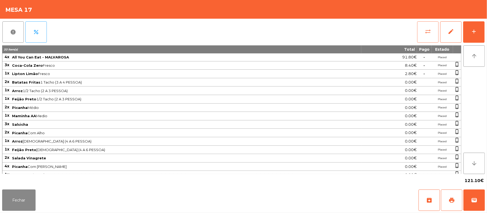
click at [428, 37] on button "sync_alt" at bounding box center [427, 31] width 21 height 21
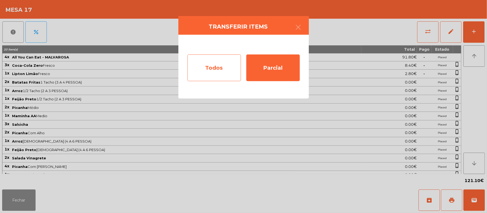
click at [218, 77] on div "Todos" at bounding box center [213, 68] width 53 height 27
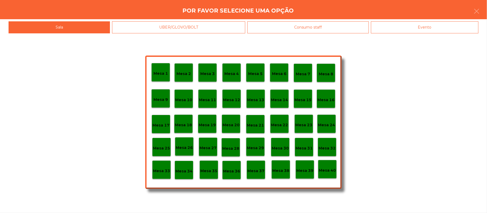
click at [413, 25] on div "Evento" at bounding box center [424, 27] width 107 height 12
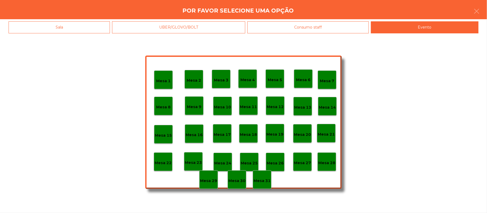
click at [328, 165] on p "Mesa 28" at bounding box center [326, 163] width 17 height 6
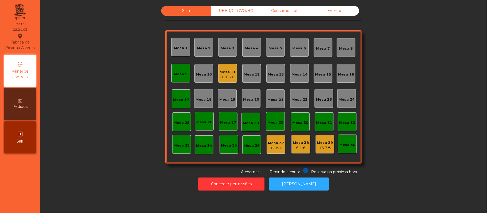
click at [173, 55] on div "Mesa 1" at bounding box center [180, 47] width 19 height 19
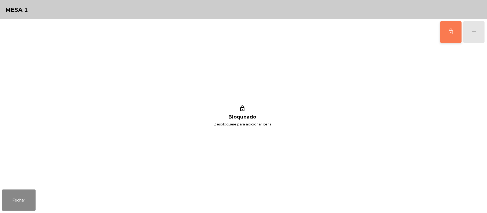
click at [456, 40] on button "lock_outline" at bounding box center [450, 31] width 21 height 21
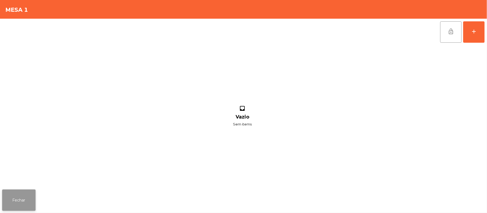
click at [28, 205] on button "Fechar" at bounding box center [18, 200] width 33 height 21
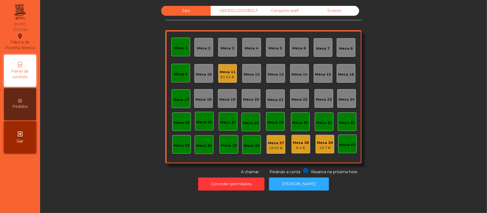
click at [183, 47] on div "Mesa 1" at bounding box center [181, 47] width 14 height 5
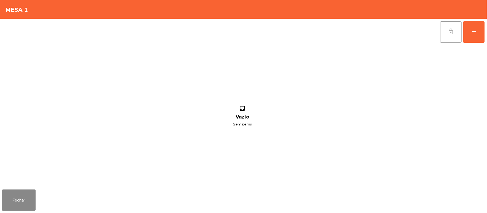
click at [448, 34] on button "lock_open" at bounding box center [450, 31] width 21 height 21
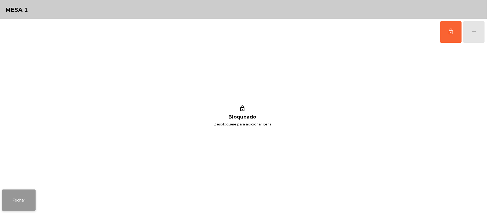
click at [13, 205] on button "Fechar" at bounding box center [18, 200] width 33 height 21
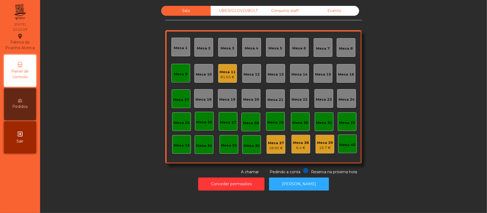
click at [183, 70] on div "Mesa 9" at bounding box center [181, 72] width 14 height 7
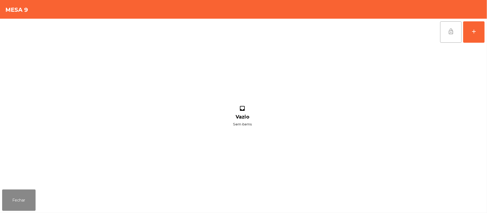
click at [446, 33] on button "lock_open" at bounding box center [450, 31] width 21 height 21
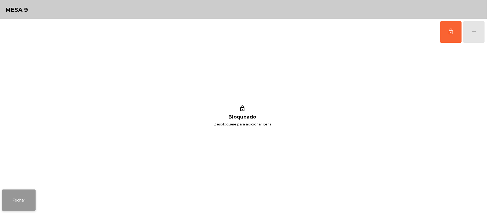
click at [17, 210] on button "Fechar" at bounding box center [18, 200] width 33 height 21
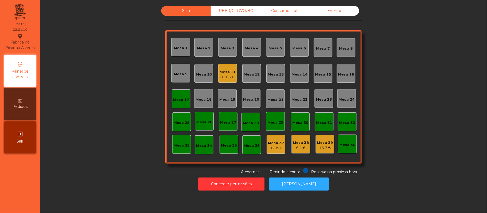
click at [181, 106] on div "Mesa 17" at bounding box center [181, 99] width 19 height 19
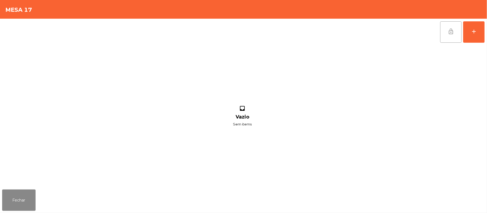
click at [446, 28] on button "lock_open" at bounding box center [450, 31] width 21 height 21
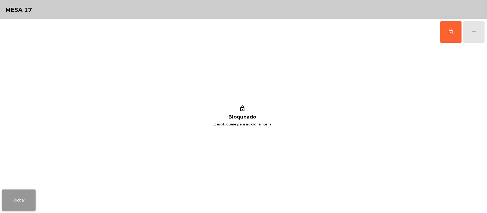
click at [30, 196] on button "Fechar" at bounding box center [18, 200] width 33 height 21
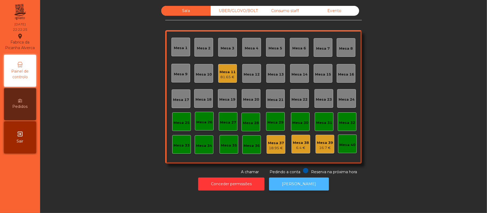
click at [295, 184] on button "[PERSON_NAME]" at bounding box center [299, 184] width 60 height 13
click at [225, 73] on div "Mesa 11" at bounding box center [227, 71] width 16 height 5
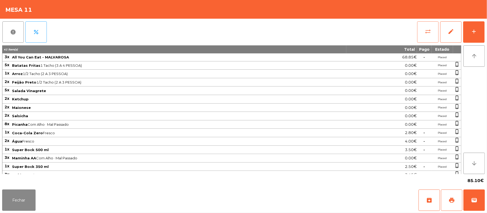
click at [424, 33] on button "sync_alt" at bounding box center [427, 31] width 21 height 21
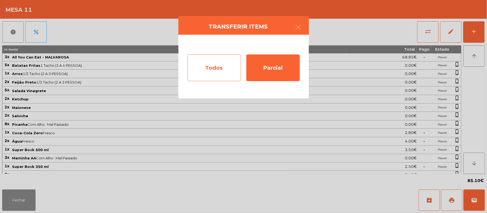
click at [224, 73] on div "Todos" at bounding box center [213, 68] width 53 height 27
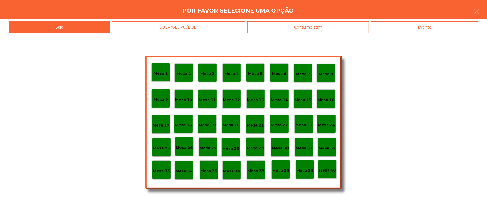
click at [415, 31] on div "Evento" at bounding box center [424, 27] width 107 height 12
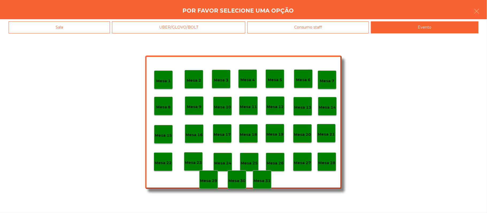
click at [333, 167] on div "Mesa 28" at bounding box center [326, 162] width 19 height 19
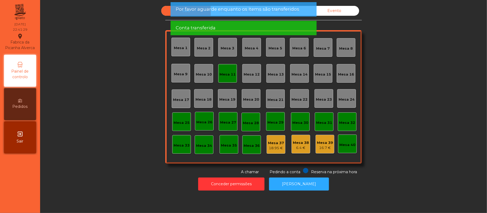
click at [224, 66] on div "Mesa 11" at bounding box center [227, 73] width 19 height 19
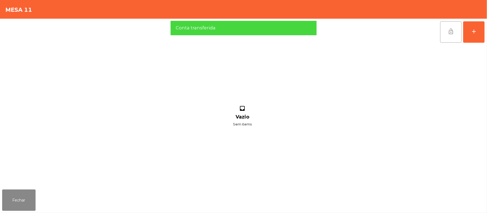
click at [445, 30] on button "lock_open" at bounding box center [450, 31] width 21 height 21
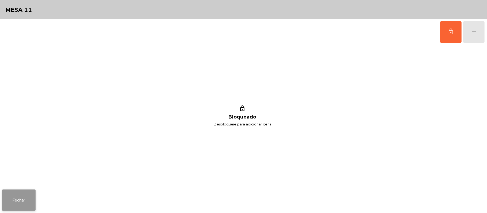
click at [27, 208] on button "Fechar" at bounding box center [18, 200] width 33 height 21
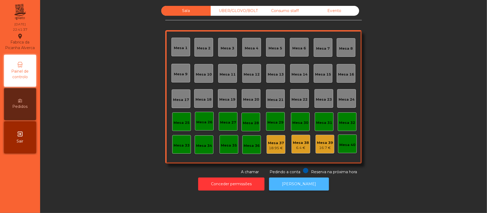
click at [297, 182] on button "[PERSON_NAME]" at bounding box center [299, 184] width 60 height 13
click at [291, 186] on button "[PERSON_NAME]" at bounding box center [299, 184] width 60 height 13
click at [231, 12] on div "UBER/GLOVO/BOLT" at bounding box center [235, 11] width 49 height 10
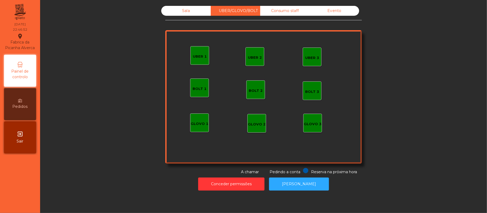
click at [290, 13] on div "Consumo staff" at bounding box center [284, 11] width 49 height 10
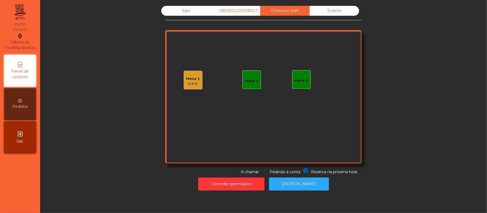
click at [330, 11] on div "Evento" at bounding box center [333, 11] width 49 height 10
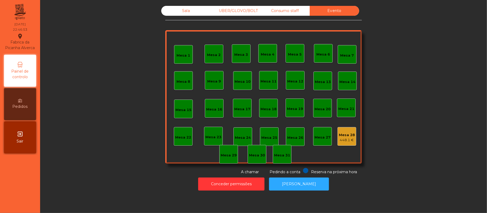
click at [281, 10] on div "Consumo staff" at bounding box center [284, 11] width 49 height 10
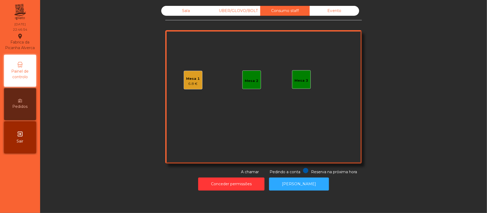
click at [193, 82] on div "6.8 €" at bounding box center [193, 83] width 14 height 5
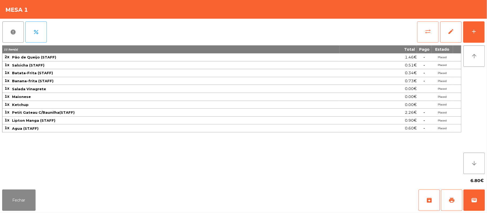
click at [429, 35] on button "sync_alt" at bounding box center [427, 31] width 21 height 21
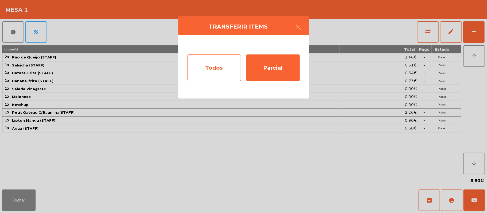
click at [220, 68] on div "Todos" at bounding box center [213, 68] width 53 height 27
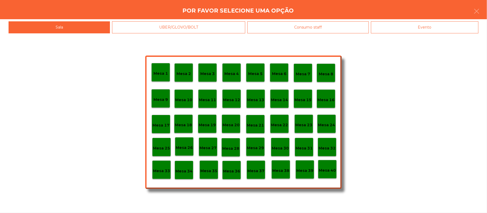
click at [311, 172] on p "Mesa 39" at bounding box center [304, 171] width 17 height 6
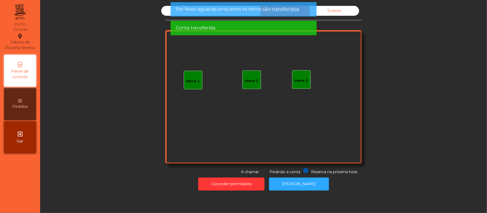
click at [417, 89] on div "Sala UBER/GLOVO/BOLT Consumo staff Evento Mesa 1 Mesa 2 Mesa 3 Reserva na próxi…" at bounding box center [263, 90] width 432 height 169
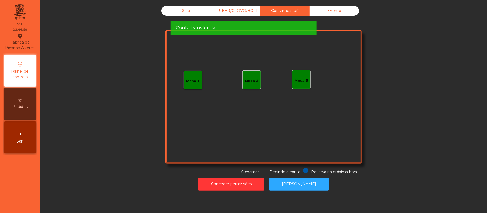
click at [336, 10] on div "Evento" at bounding box center [333, 11] width 49 height 10
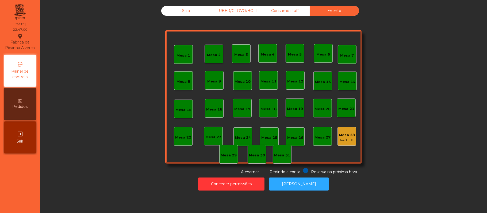
click at [186, 11] on div "Sala" at bounding box center [185, 11] width 49 height 10
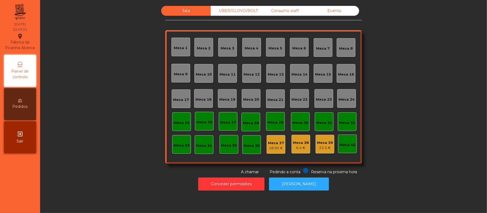
click at [136, 166] on div "Sala UBER/GLOVO/BOLT Consumo staff Evento Mesa 1 Mesa 2 [GEOGRAPHIC_DATA] 4 [GE…" at bounding box center [263, 90] width 432 height 169
click at [305, 185] on button "[PERSON_NAME]" at bounding box center [299, 184] width 60 height 13
